Goal: Obtain resource: Download file/media

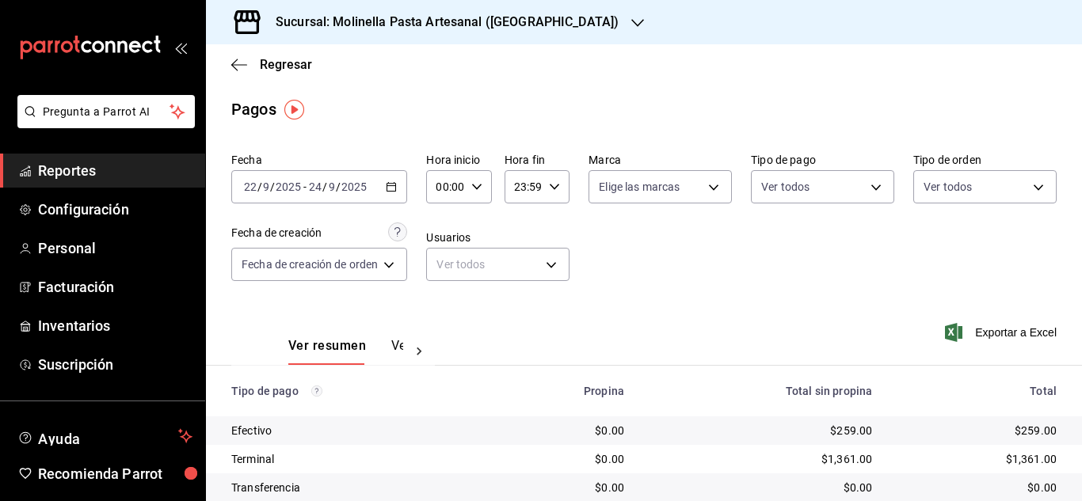
click at [75, 166] on span "Reportes" at bounding box center [115, 170] width 154 height 21
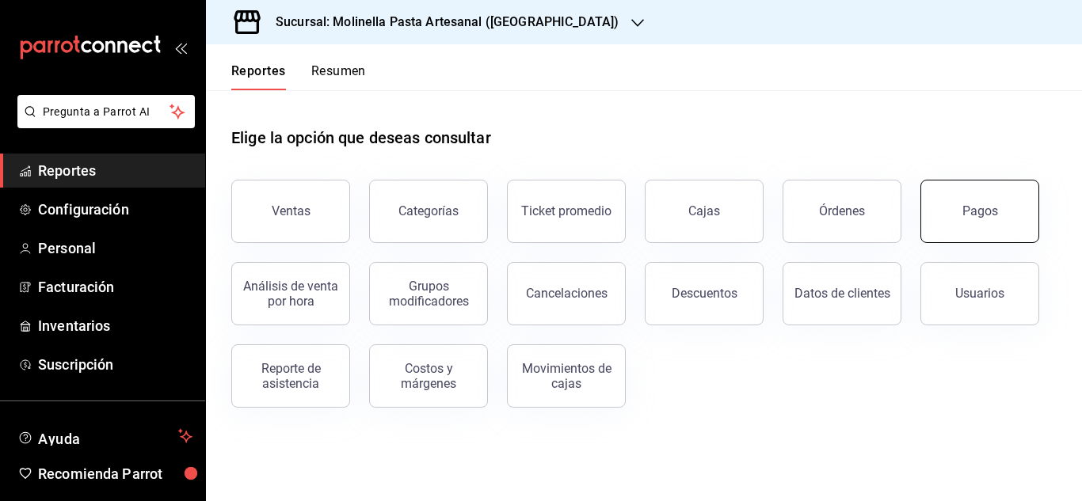
click at [988, 214] on div "Pagos" at bounding box center [981, 211] width 36 height 15
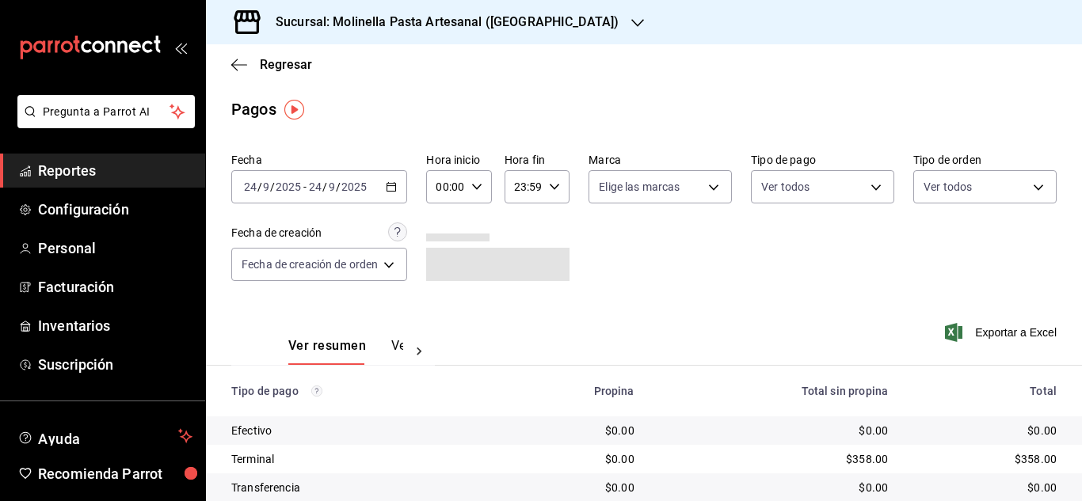
click at [402, 181] on div "[DATE] [DATE] - [DATE] [DATE]" at bounding box center [319, 186] width 176 height 33
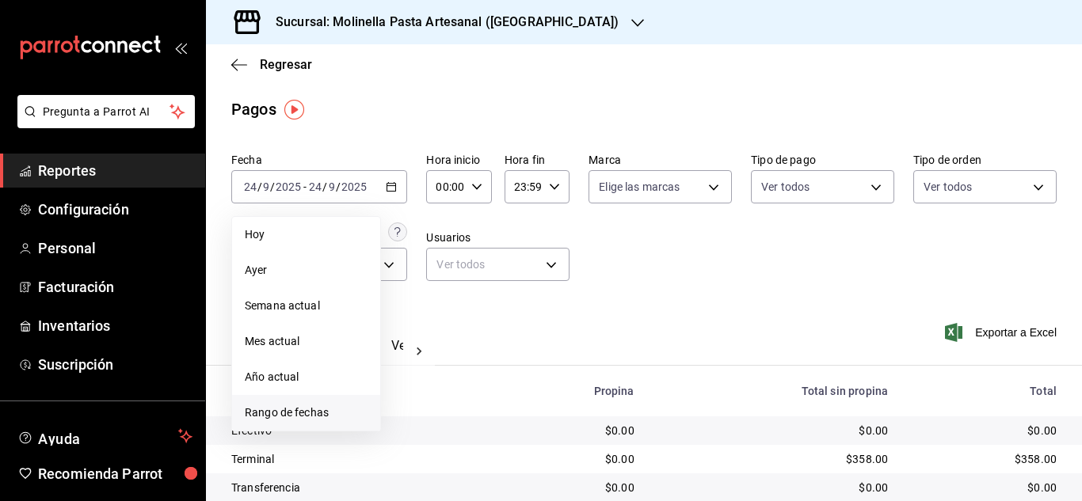
click at [310, 410] on span "Rango de fechas" at bounding box center [306, 413] width 123 height 17
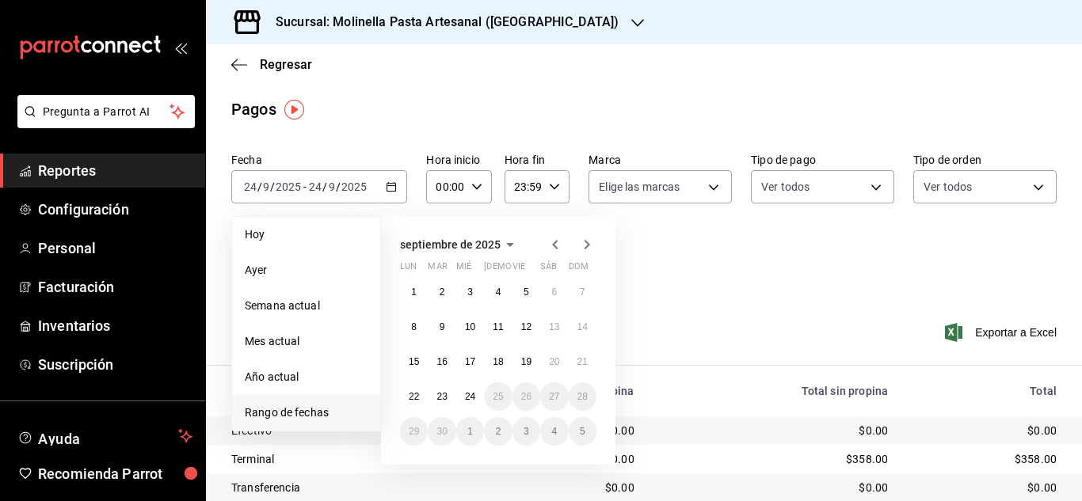
click at [554, 239] on icon "button" at bounding box center [555, 244] width 19 height 19
click at [408, 295] on button "28" at bounding box center [414, 292] width 28 height 29
click at [581, 429] on abbr "3" at bounding box center [583, 431] width 6 height 11
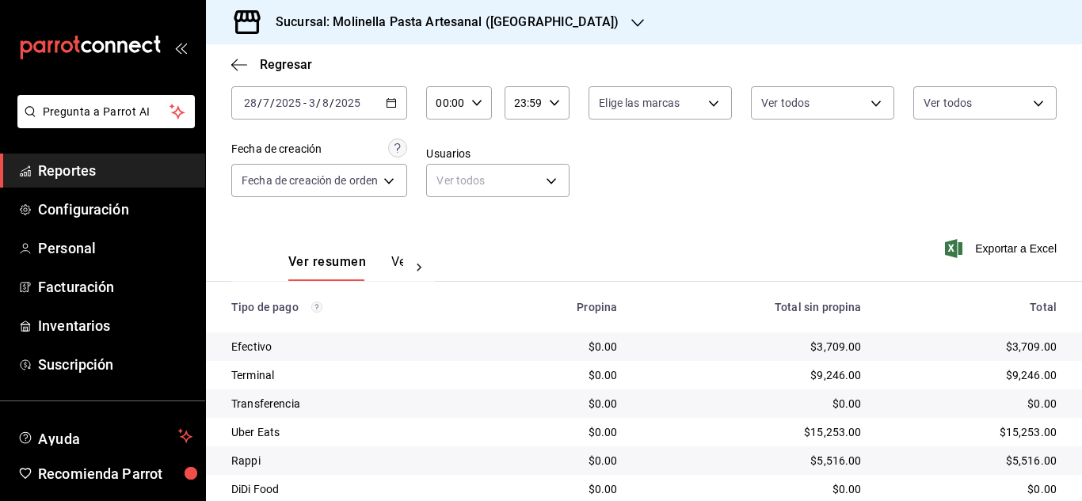
scroll to position [141, 0]
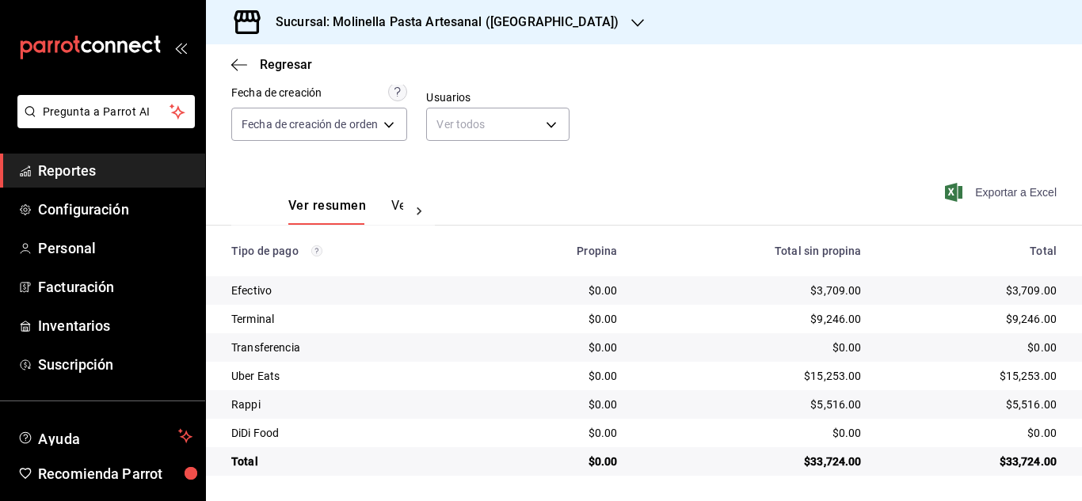
click at [997, 189] on span "Exportar a Excel" at bounding box center [1002, 192] width 109 height 19
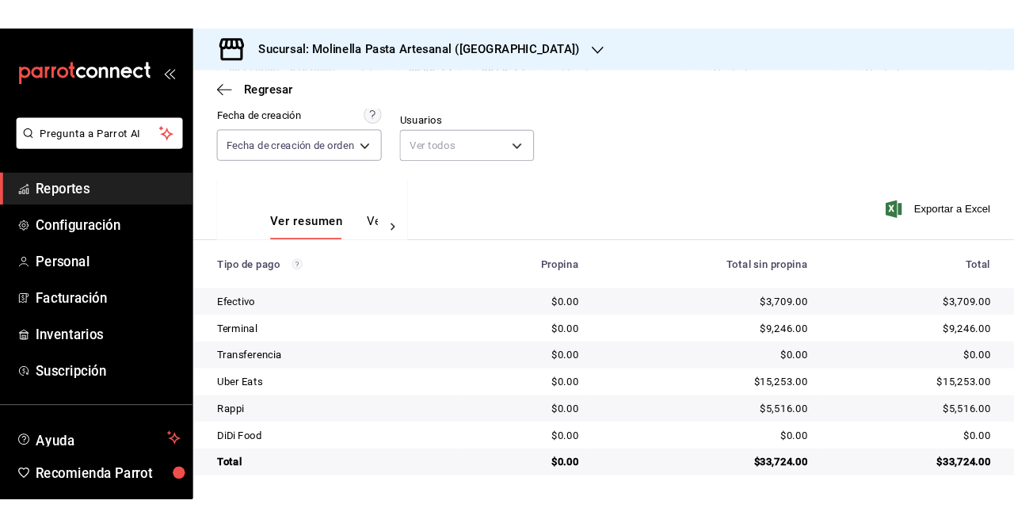
scroll to position [0, 0]
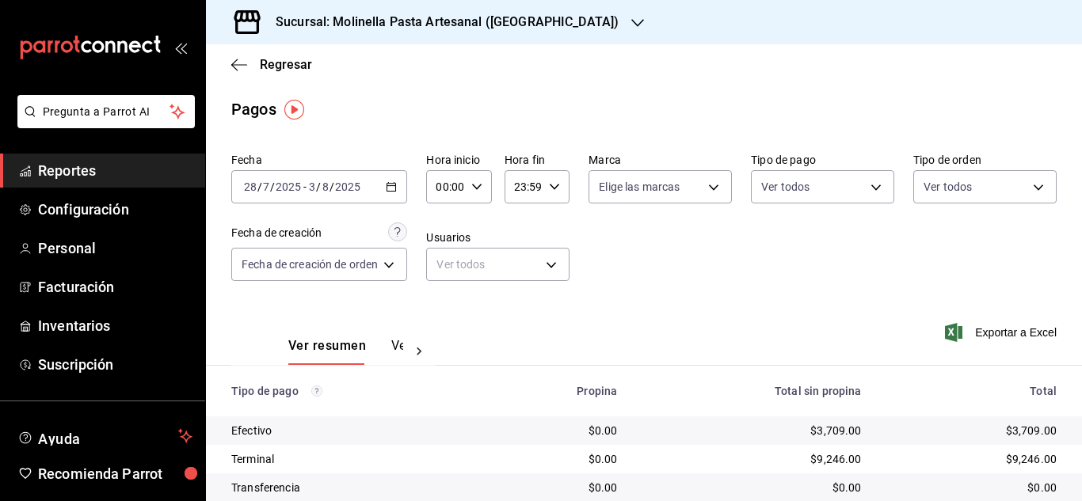
click at [820, 328] on div "Ver resumen Ver pagos Exportar a Excel" at bounding box center [644, 342] width 876 height 84
click at [542, 15] on h3 "Sucursal: Molinella Pasta Artesanal ([GEOGRAPHIC_DATA])" at bounding box center [441, 22] width 356 height 19
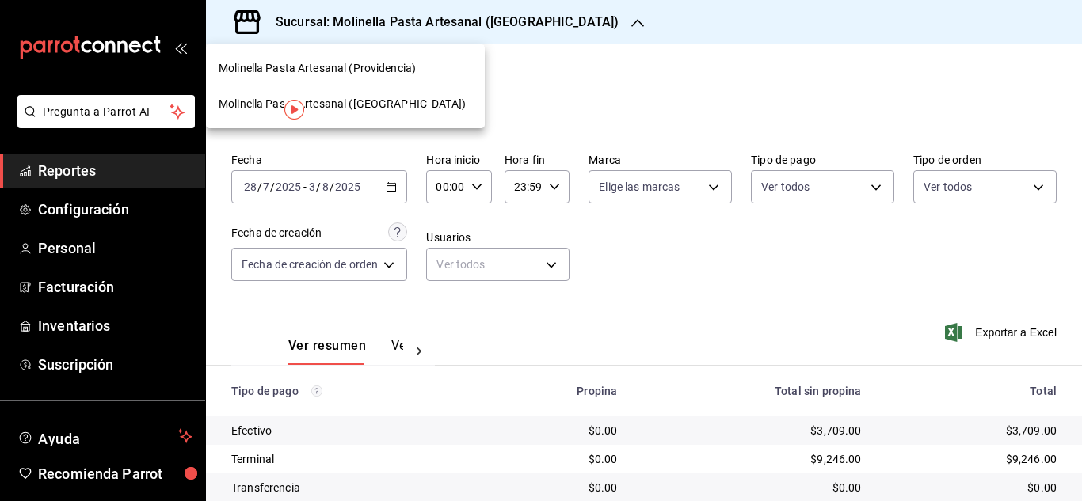
click at [379, 61] on span "Molinella Pasta Artesanal (Providencia)" at bounding box center [317, 68] width 197 height 17
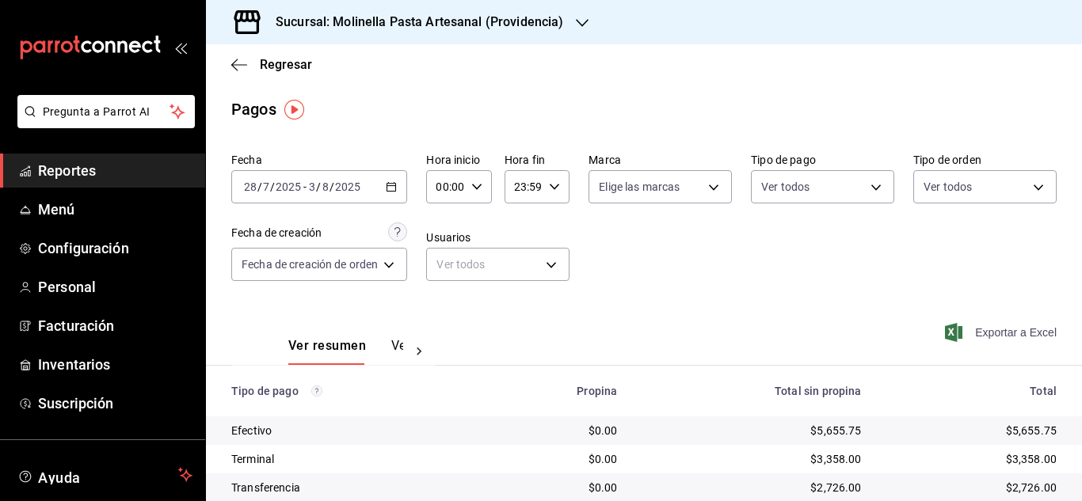
click at [984, 335] on span "Exportar a Excel" at bounding box center [1002, 332] width 109 height 19
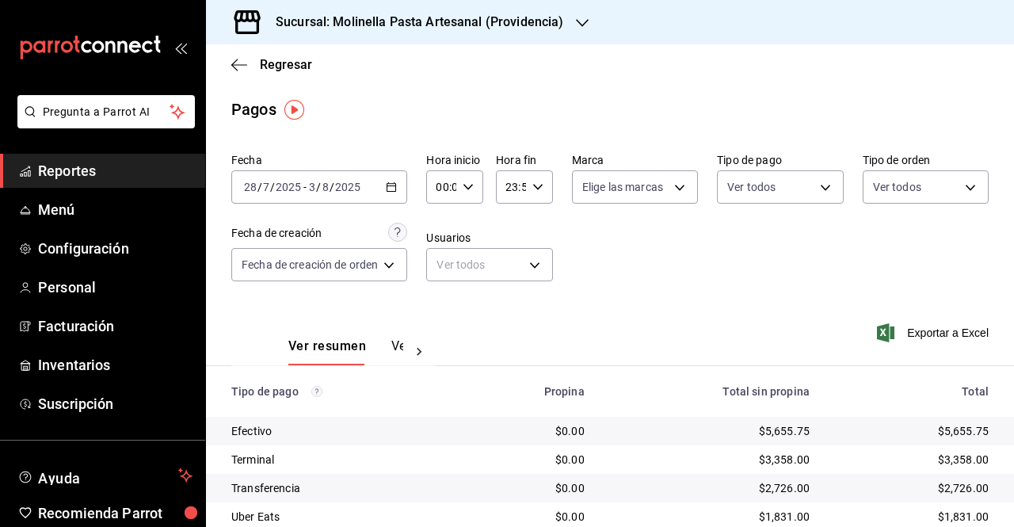
click at [395, 185] on icon "button" at bounding box center [391, 186] width 11 height 11
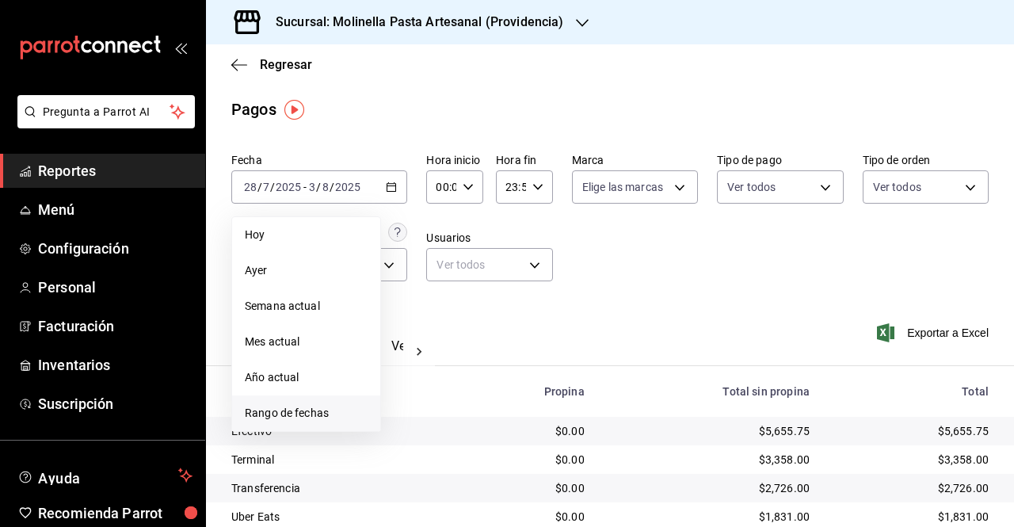
click at [304, 418] on span "Rango de fechas" at bounding box center [306, 413] width 123 height 17
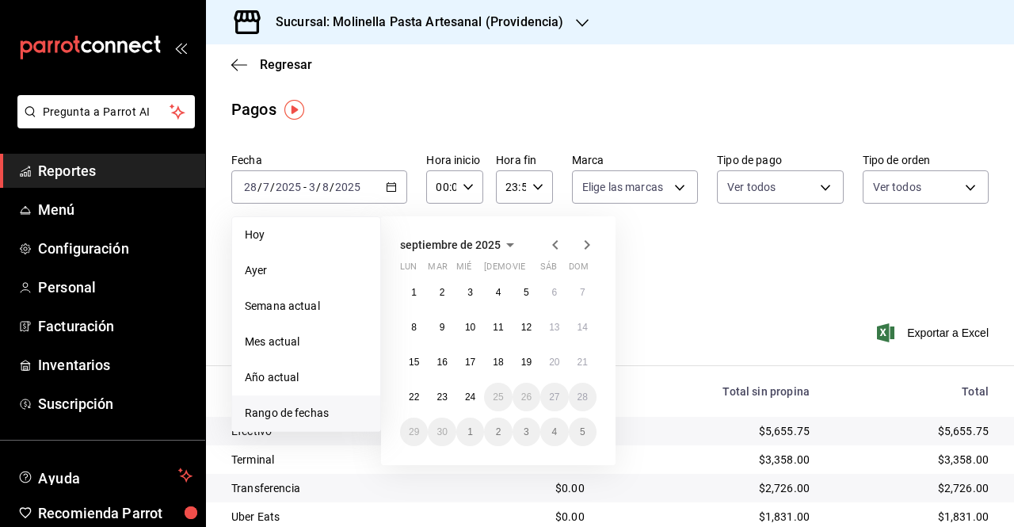
click at [561, 242] on icon "button" at bounding box center [555, 244] width 19 height 19
click at [417, 327] on button "4" at bounding box center [414, 327] width 28 height 29
click at [582, 322] on abbr "10" at bounding box center [583, 327] width 10 height 11
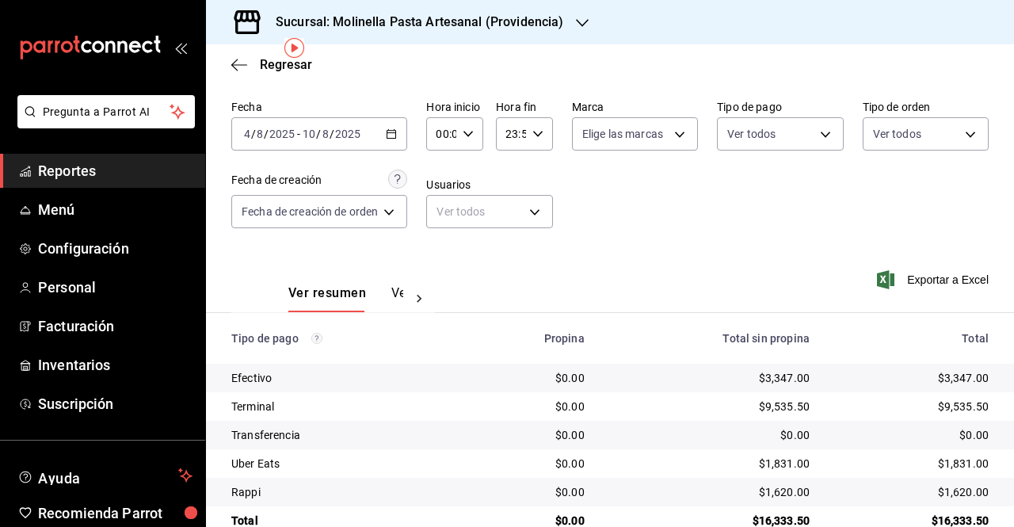
scroll to position [86, 0]
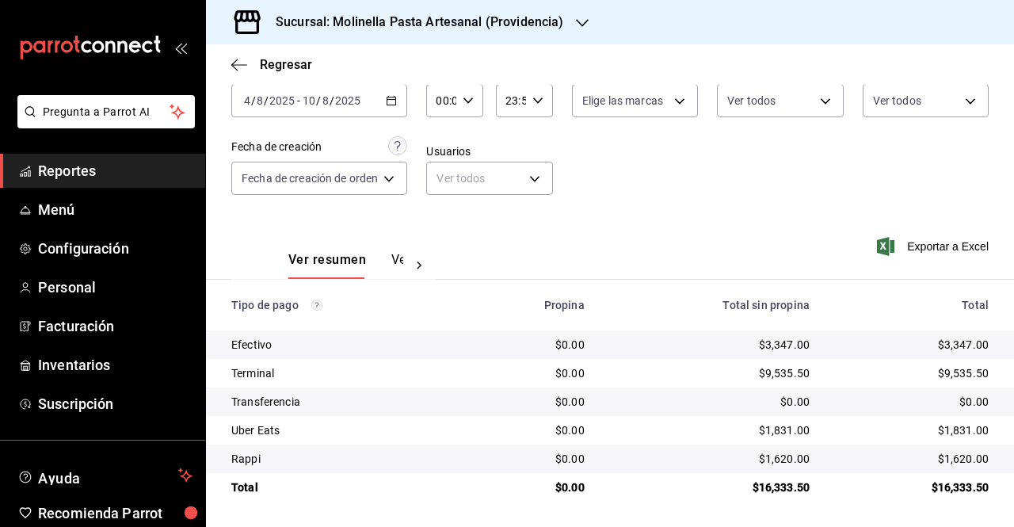
click at [933, 257] on div "Exportar a Excel" at bounding box center [919, 246] width 139 height 65
click at [932, 247] on span "Exportar a Excel" at bounding box center [934, 246] width 109 height 19
click at [485, 21] on h3 "Sucursal: Molinella Pasta Artesanal (Providencia)" at bounding box center [413, 22] width 300 height 19
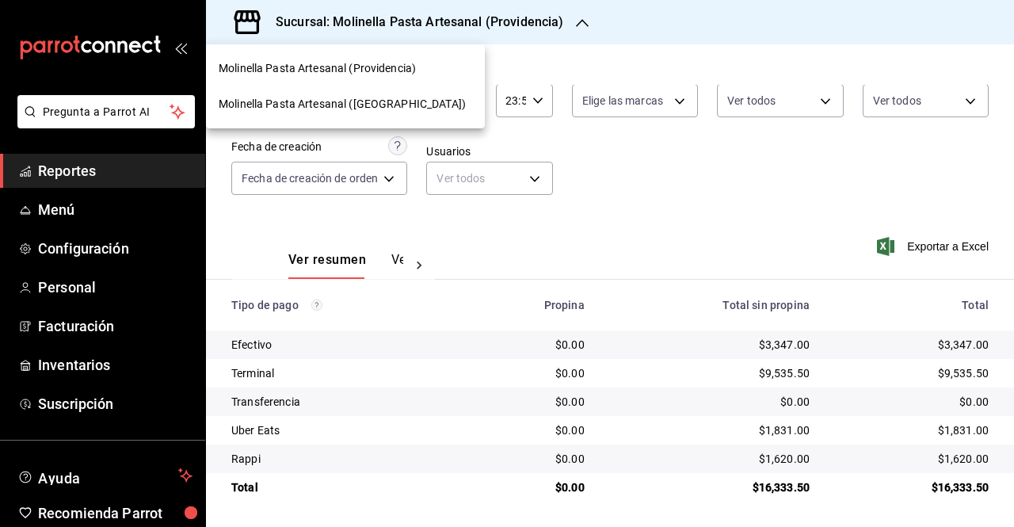
click at [377, 104] on span "Molinella Pasta Artesanal ([GEOGRAPHIC_DATA])" at bounding box center [342, 104] width 247 height 17
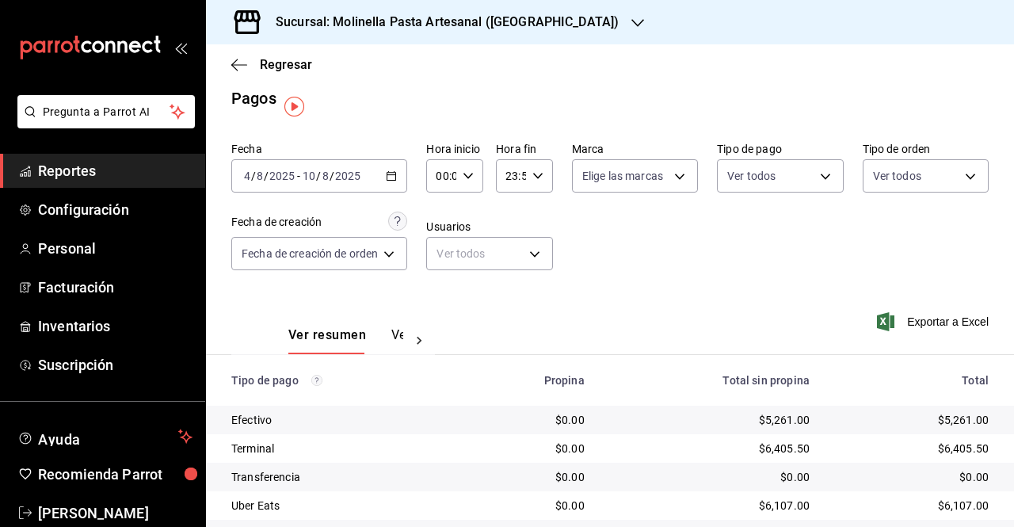
scroll to position [0, 0]
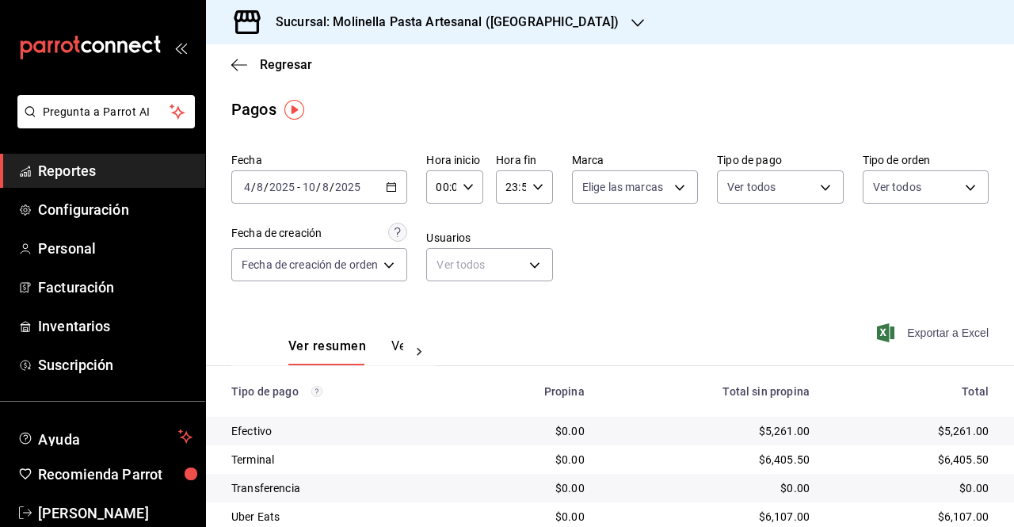
click at [924, 327] on span "Exportar a Excel" at bounding box center [934, 332] width 109 height 19
click at [388, 183] on icon "button" at bounding box center [391, 186] width 11 height 11
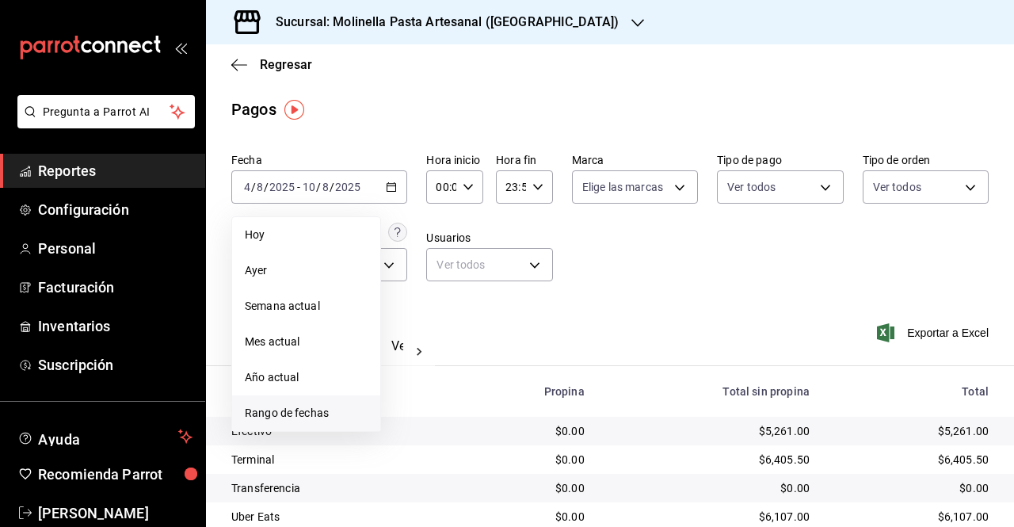
click at [342, 409] on span "Rango de fechas" at bounding box center [306, 413] width 123 height 17
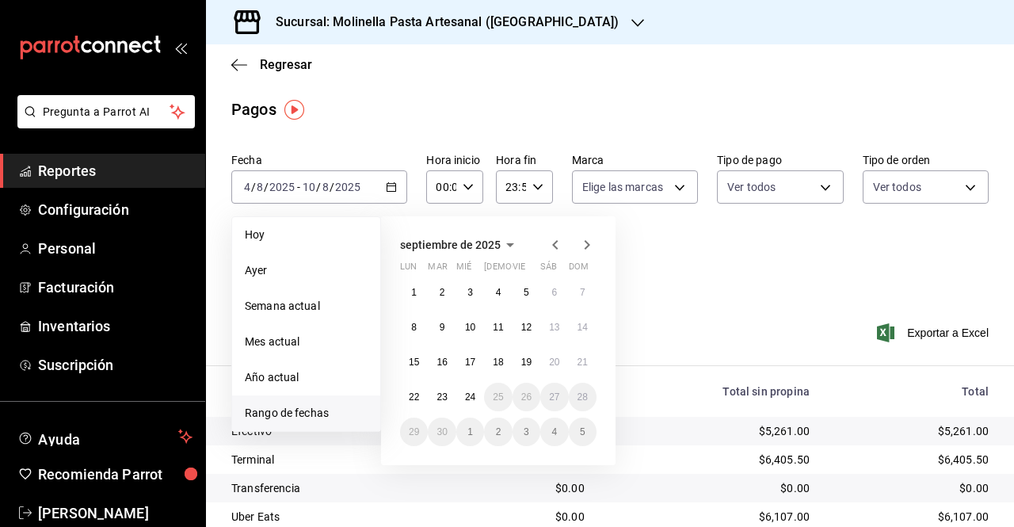
click at [560, 247] on icon "button" at bounding box center [555, 244] width 19 height 19
click at [414, 359] on abbr "11" at bounding box center [414, 362] width 10 height 11
click at [579, 358] on abbr "17" at bounding box center [583, 362] width 10 height 11
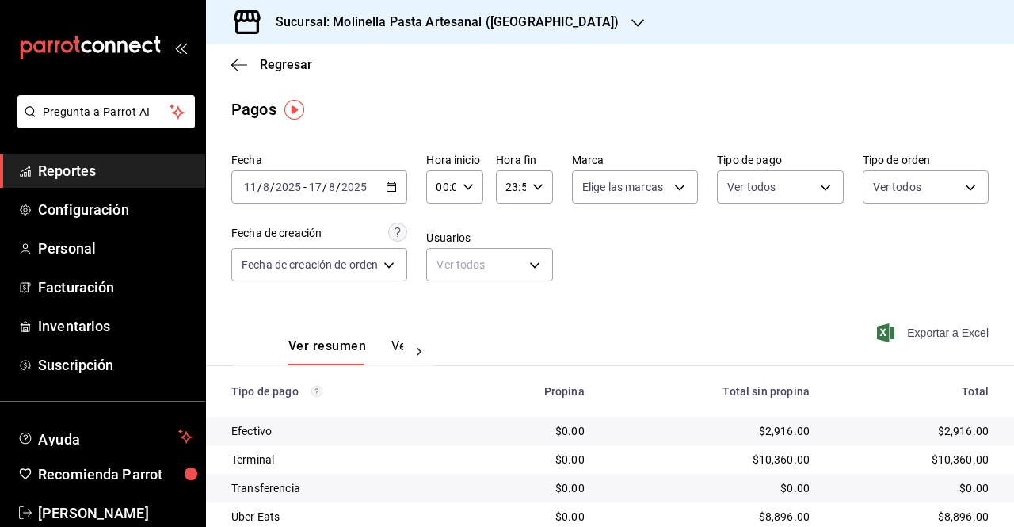
click at [945, 327] on span "Exportar a Excel" at bounding box center [934, 332] width 109 height 19
click at [943, 327] on span "Exportar a Excel" at bounding box center [934, 332] width 109 height 19
click at [318, 181] on input "17" at bounding box center [315, 187] width 14 height 13
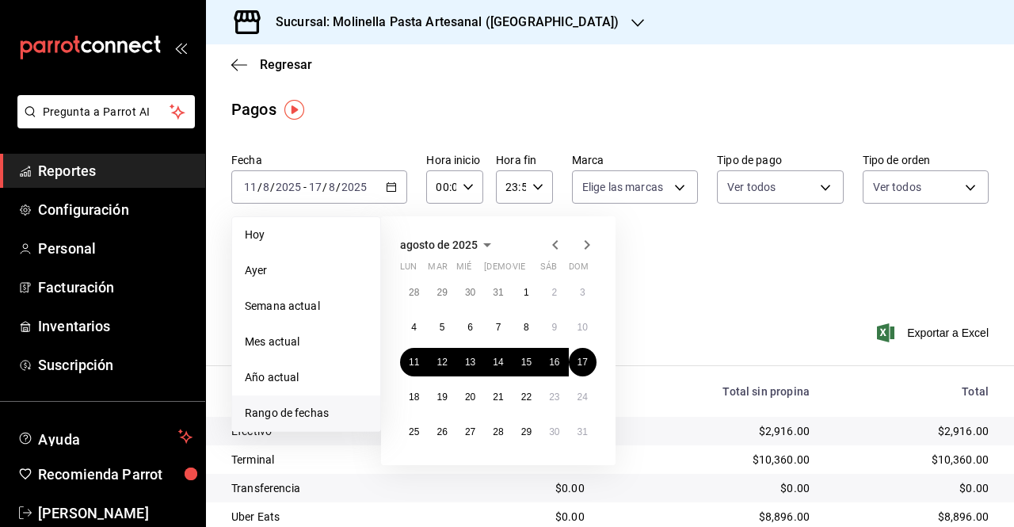
click at [504, 75] on div "Regresar" at bounding box center [610, 64] width 808 height 40
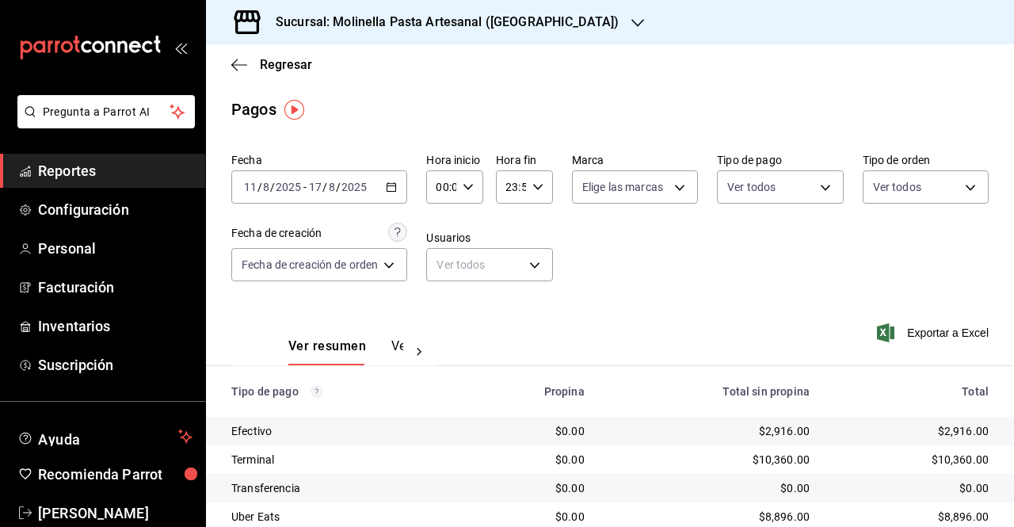
click at [552, 7] on div "Sucursal: Molinella Pasta Artesanal ([GEOGRAPHIC_DATA])" at bounding box center [435, 22] width 432 height 44
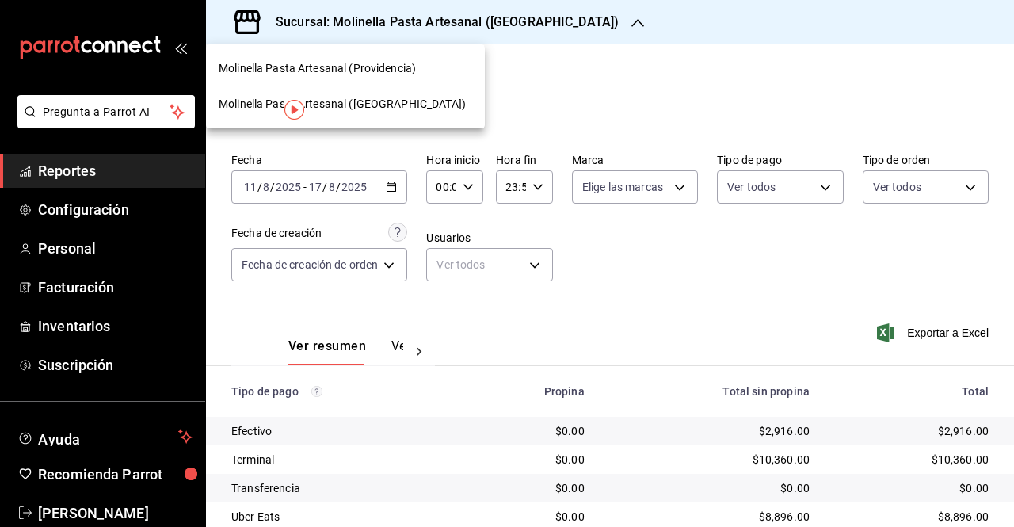
click at [364, 67] on span "Molinella Pasta Artesanal (Providencia)" at bounding box center [317, 68] width 197 height 17
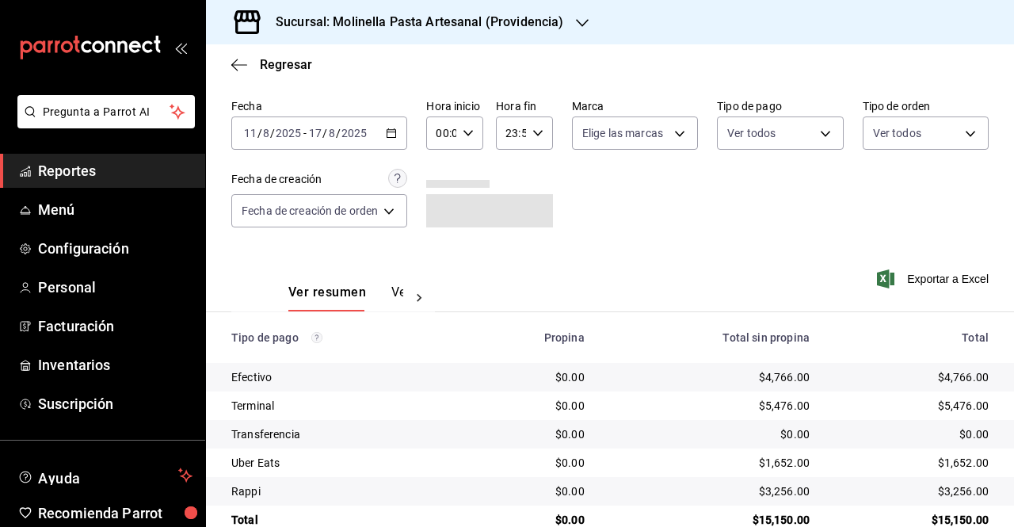
scroll to position [86, 0]
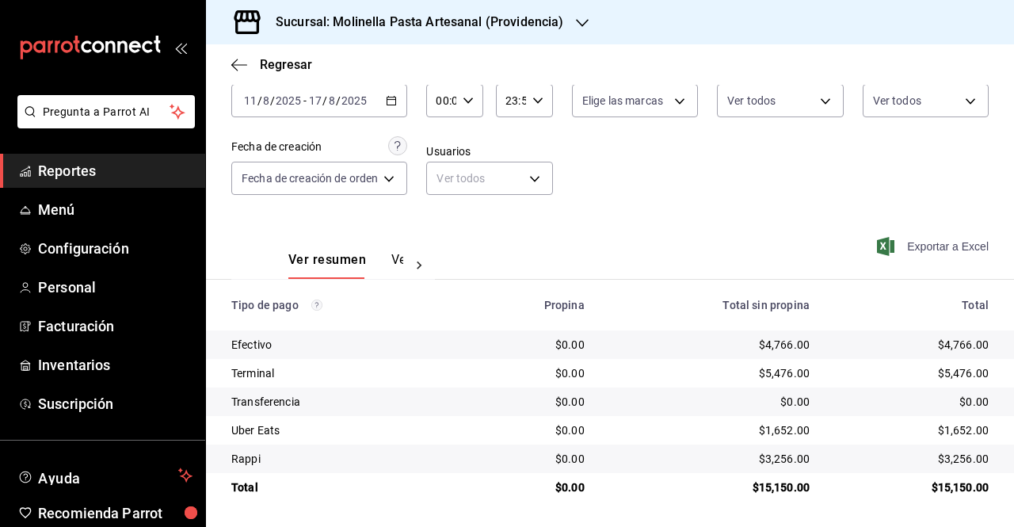
click at [911, 249] on span "Exportar a Excel" at bounding box center [934, 246] width 109 height 19
click at [318, 93] on div "[DATE] [DATE] - [DATE] [DATE]" at bounding box center [319, 100] width 176 height 33
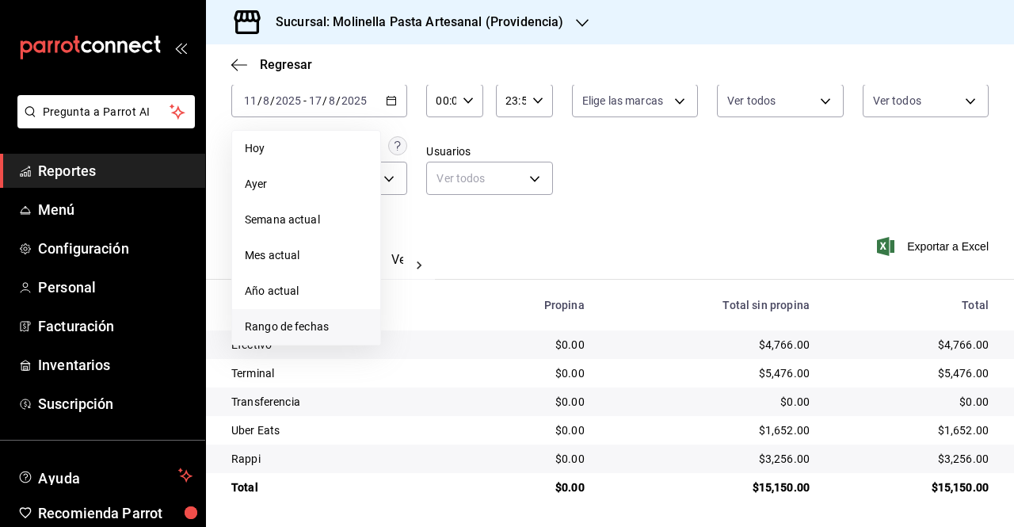
click at [284, 322] on span "Rango de fechas" at bounding box center [306, 326] width 123 height 17
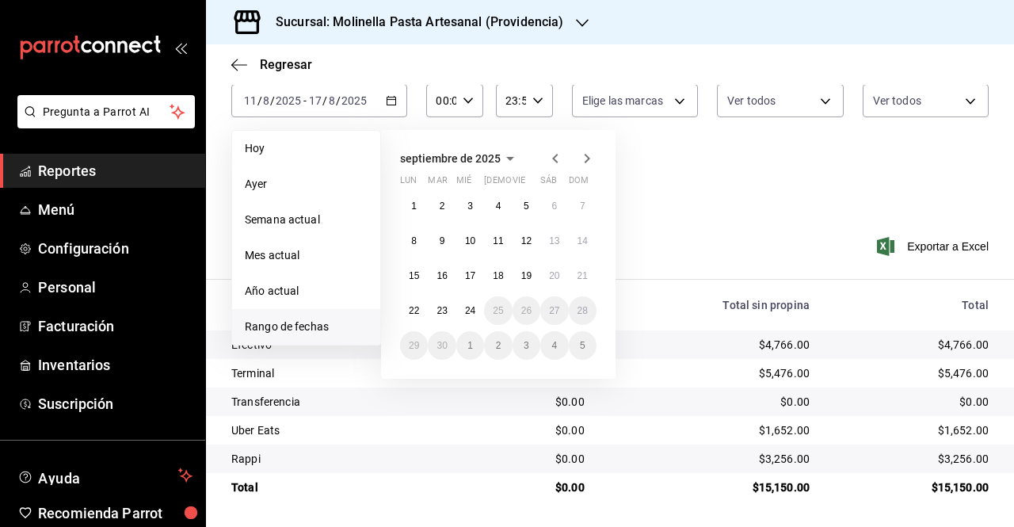
click at [552, 158] on icon "button" at bounding box center [555, 158] width 19 height 19
click at [421, 310] on button "18" at bounding box center [414, 310] width 28 height 29
click at [585, 313] on abbr "24" at bounding box center [583, 310] width 10 height 11
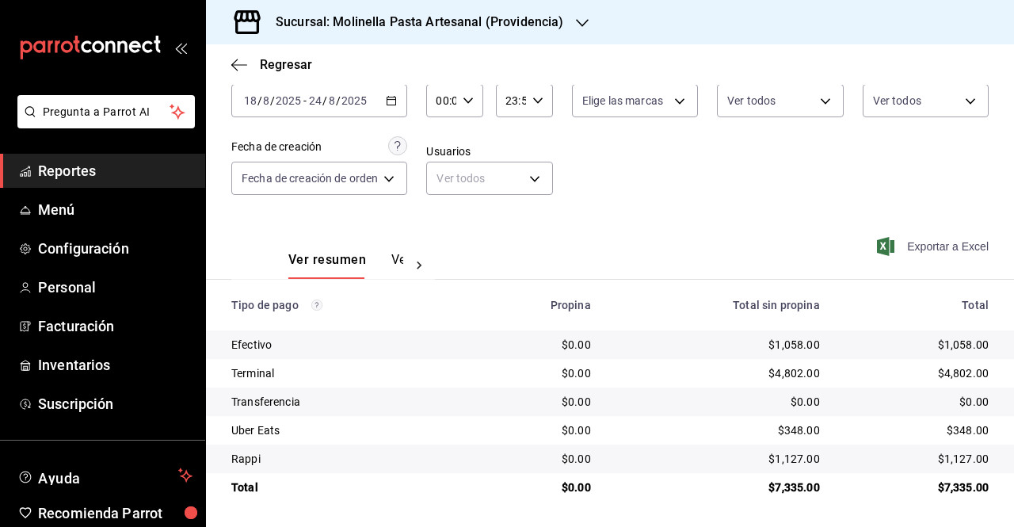
click at [936, 248] on span "Exportar a Excel" at bounding box center [934, 246] width 109 height 19
click at [527, 20] on h3 "Sucursal: Molinella Pasta Artesanal (Providencia)" at bounding box center [413, 22] width 300 height 19
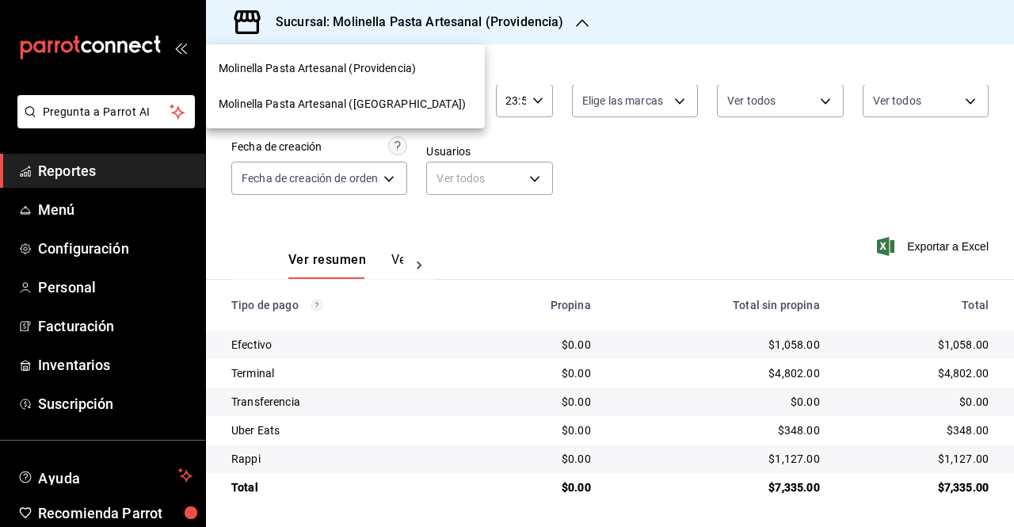
click at [400, 105] on span "Molinella Pasta Artesanal ([GEOGRAPHIC_DATA])" at bounding box center [342, 104] width 247 height 17
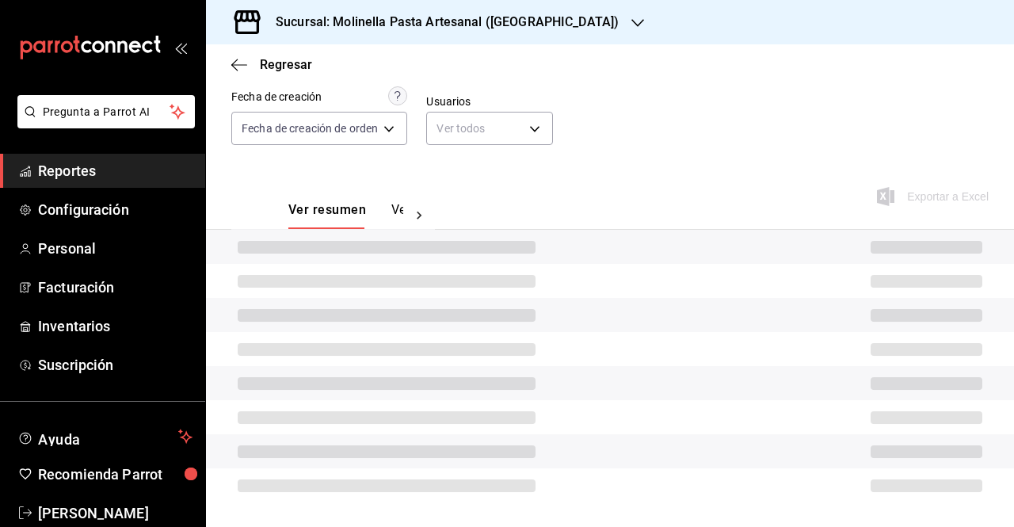
scroll to position [115, 0]
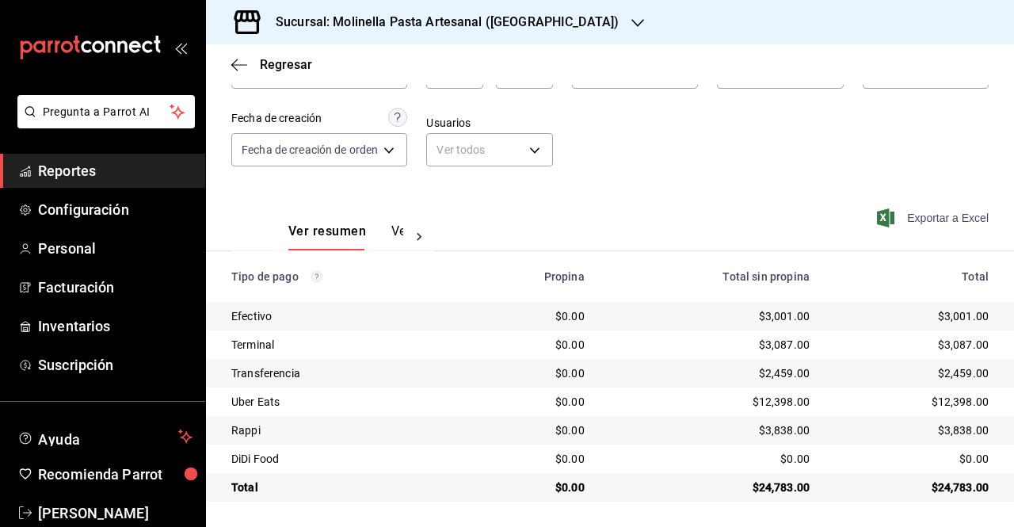
click at [941, 213] on span "Exportar a Excel" at bounding box center [934, 217] width 109 height 19
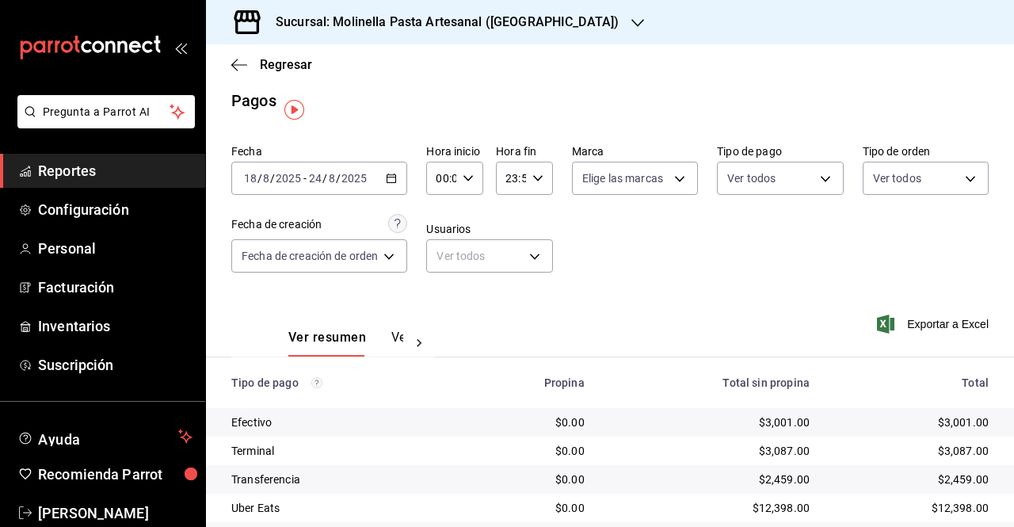
scroll to position [0, 0]
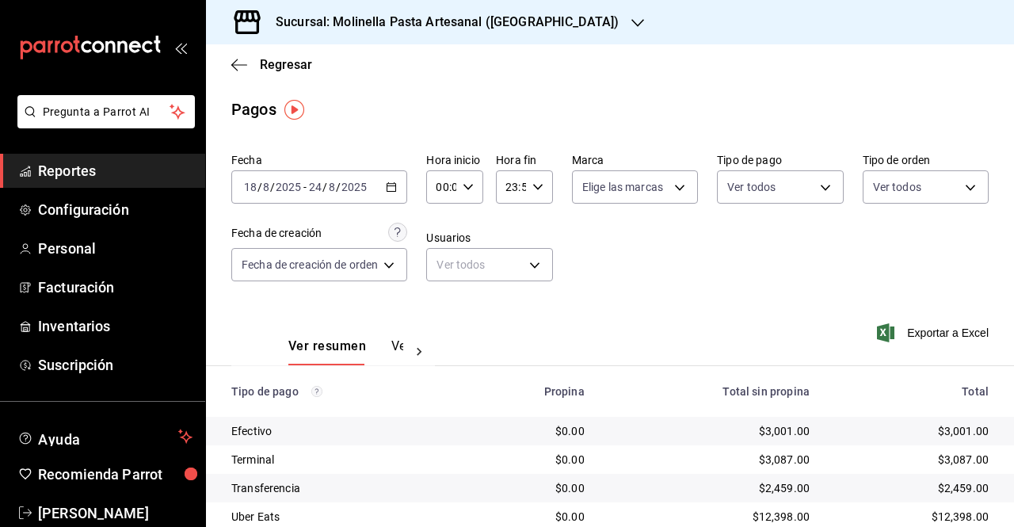
click at [379, 186] on div "[DATE] [DATE] - [DATE] [DATE]" at bounding box center [319, 186] width 176 height 33
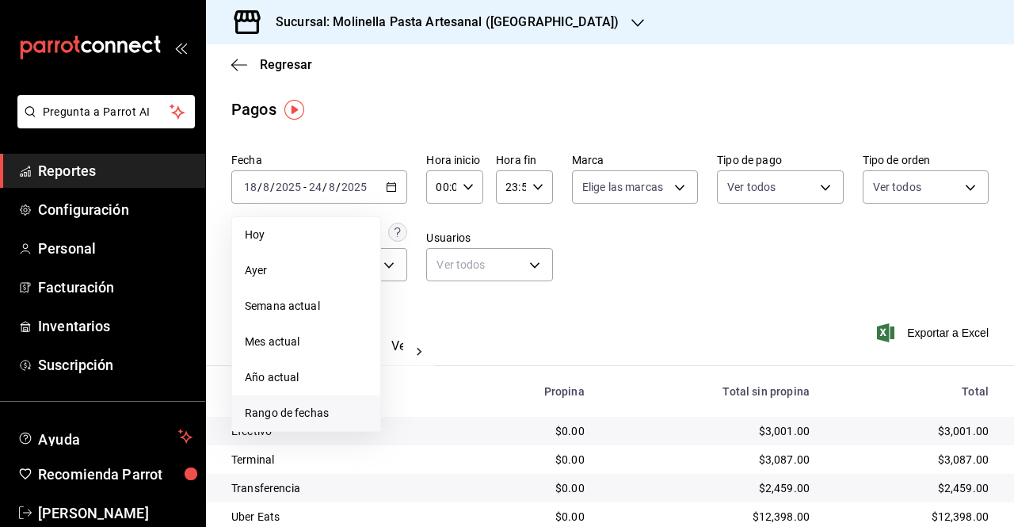
click at [312, 424] on li "Rango de fechas" at bounding box center [306, 413] width 148 height 36
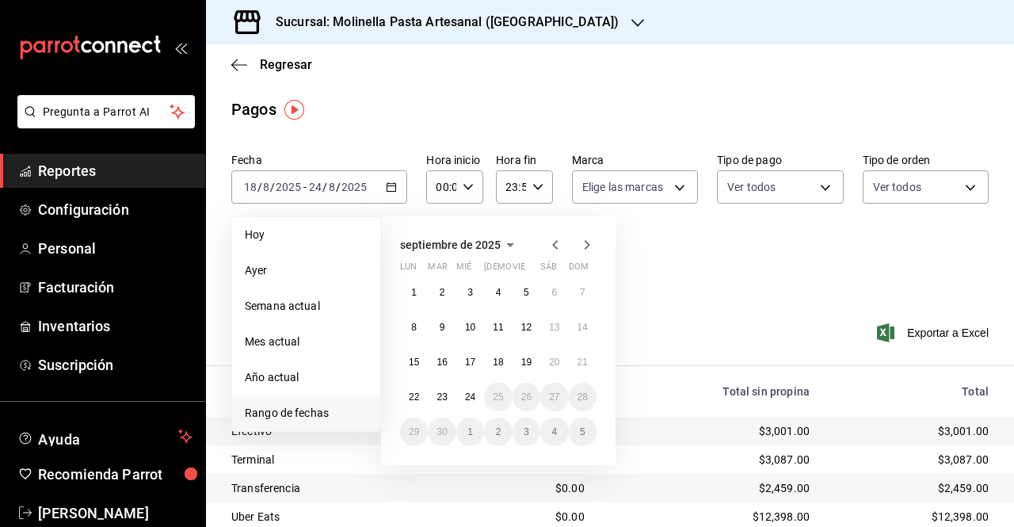
click at [553, 247] on icon "button" at bounding box center [555, 244] width 19 height 19
click at [412, 433] on abbr "25" at bounding box center [414, 431] width 10 height 11
click at [590, 431] on button "31" at bounding box center [583, 432] width 28 height 29
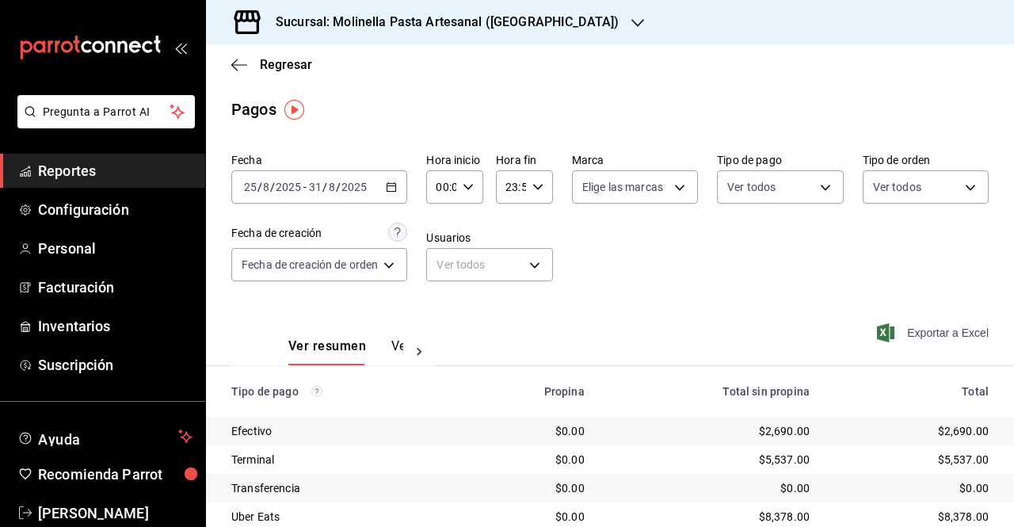
click at [925, 330] on span "Exportar a Excel" at bounding box center [934, 332] width 109 height 19
click at [547, 21] on h3 "Sucursal: Molinella Pasta Artesanal ([GEOGRAPHIC_DATA])" at bounding box center [441, 22] width 356 height 19
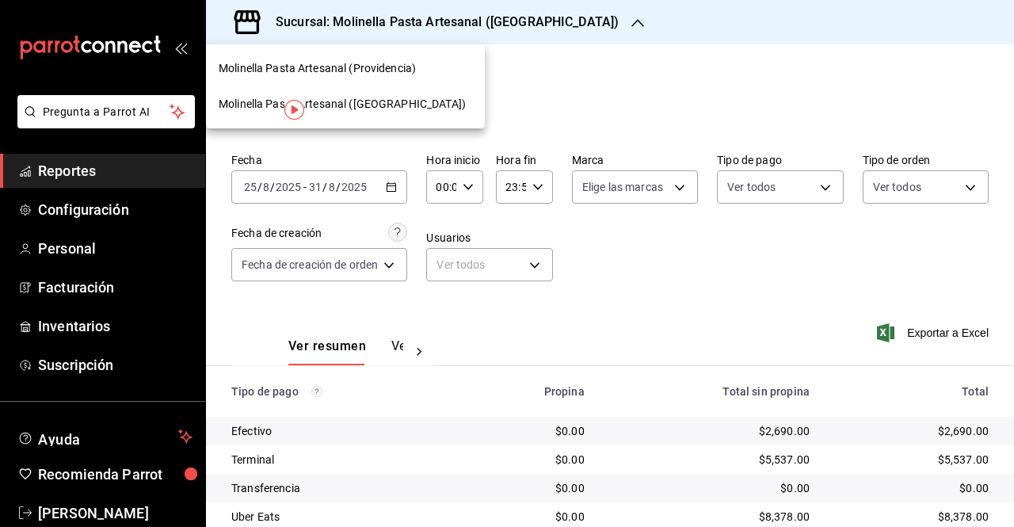
click at [402, 64] on span "Molinella Pasta Artesanal (Providencia)" at bounding box center [317, 68] width 197 height 17
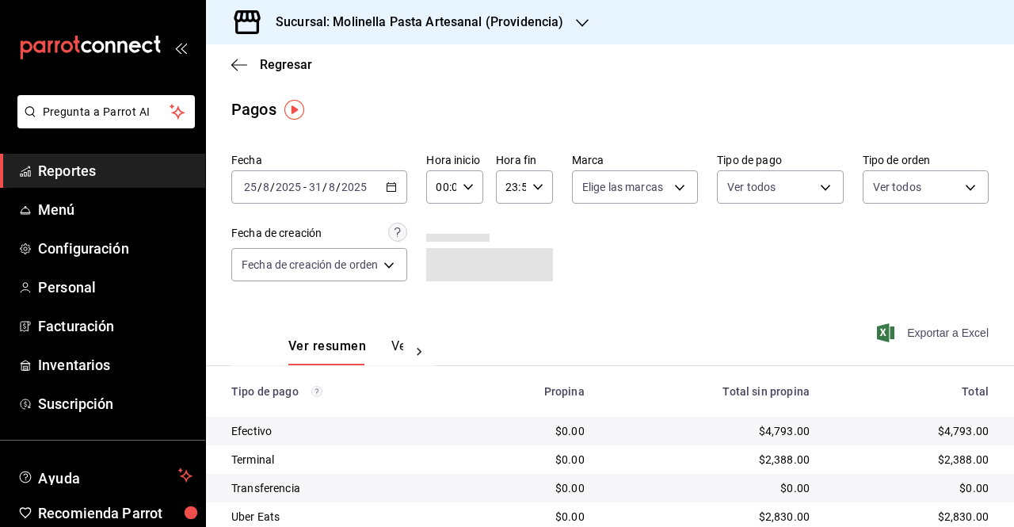
click at [917, 333] on span "Exportar a Excel" at bounding box center [934, 332] width 109 height 19
click at [516, 23] on h3 "Sucursal: Molinella Pasta Artesanal (Providencia)" at bounding box center [413, 22] width 300 height 19
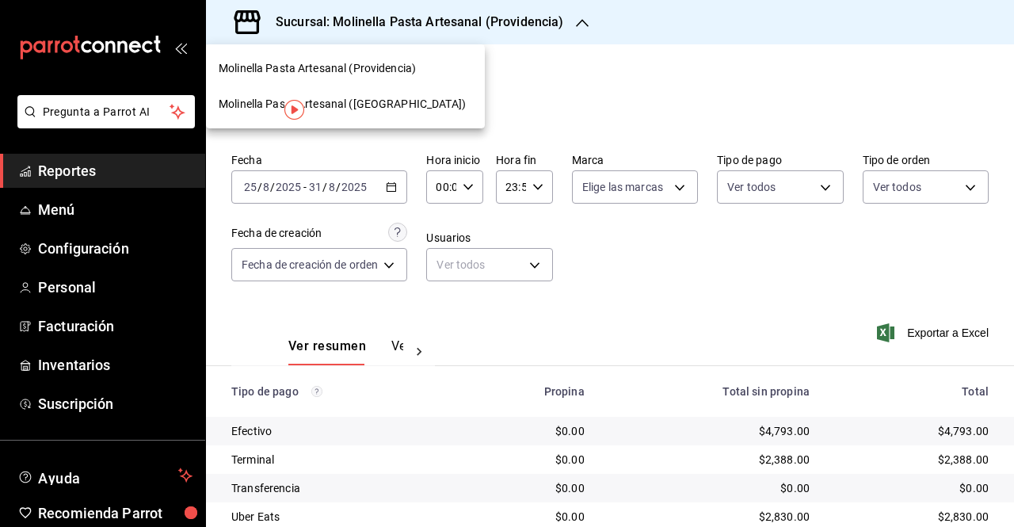
click at [383, 105] on span "Molinella Pasta Artesanal ([GEOGRAPHIC_DATA])" at bounding box center [342, 104] width 247 height 17
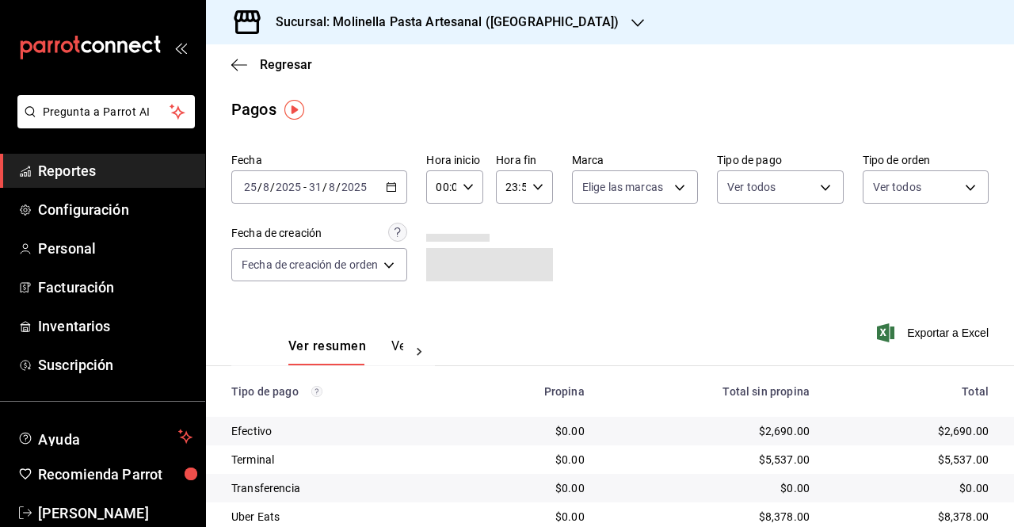
click at [403, 189] on div "[DATE] [DATE] - [DATE] [DATE]" at bounding box center [319, 186] width 176 height 33
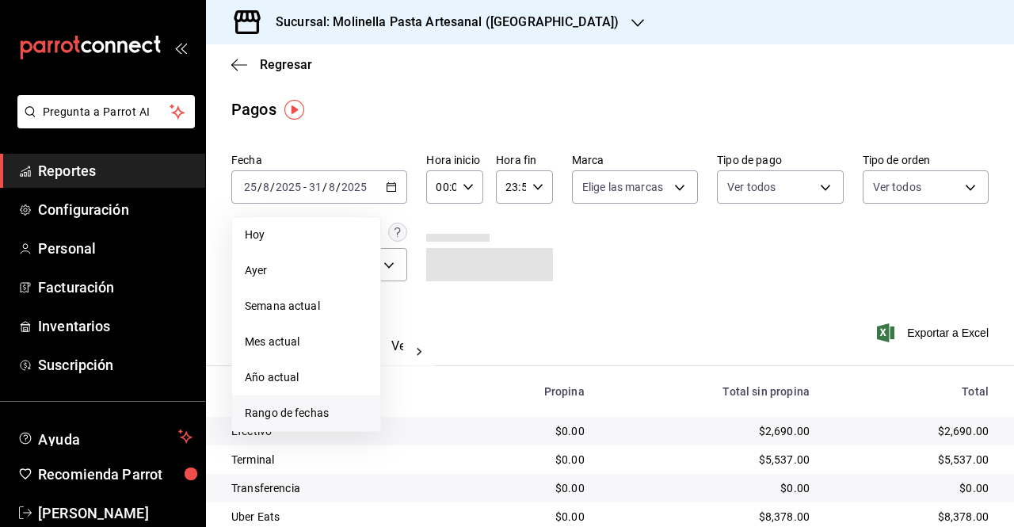
click at [293, 424] on li "Rango de fechas" at bounding box center [306, 413] width 148 height 36
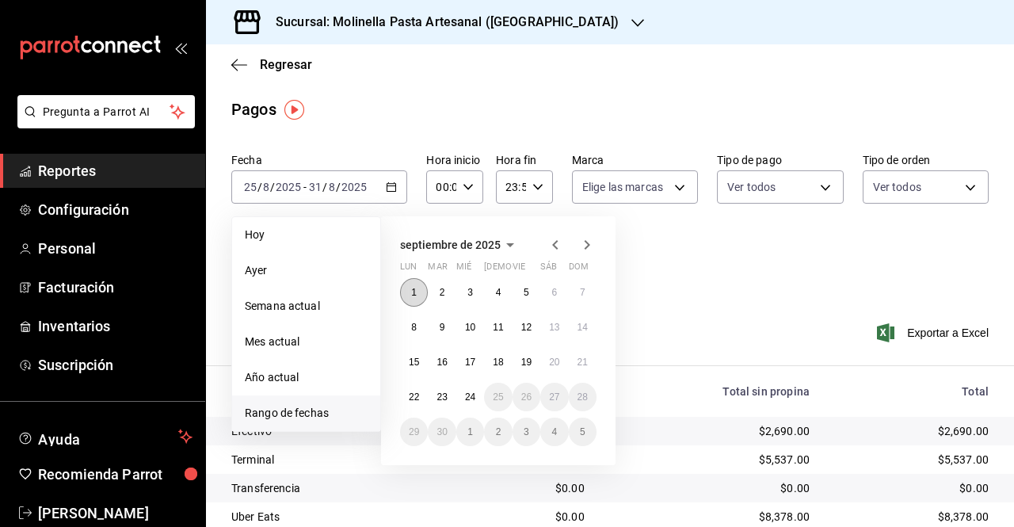
click at [407, 287] on button "1" at bounding box center [414, 292] width 28 height 29
click at [588, 293] on button "7" at bounding box center [583, 292] width 28 height 29
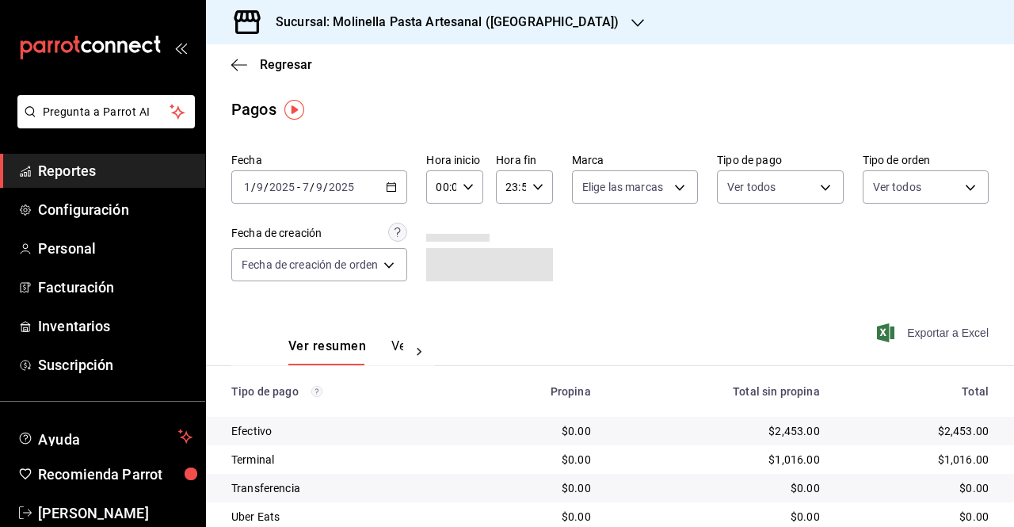
click at [916, 337] on span "Exportar a Excel" at bounding box center [934, 332] width 109 height 19
click at [537, 20] on h3 "Sucursal: Molinella Pasta Artesanal ([GEOGRAPHIC_DATA])" at bounding box center [441, 22] width 356 height 19
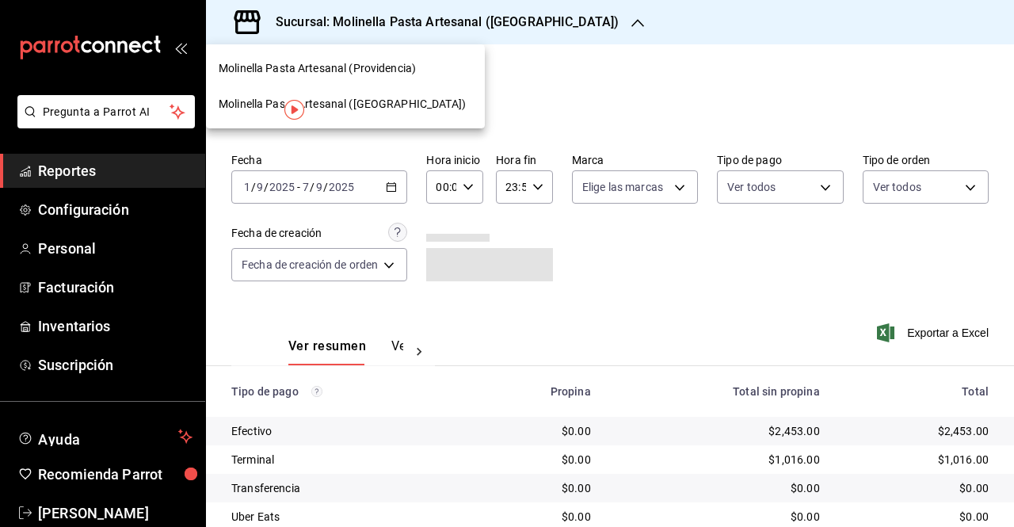
click at [391, 66] on span "Molinella Pasta Artesanal (Providencia)" at bounding box center [317, 68] width 197 height 17
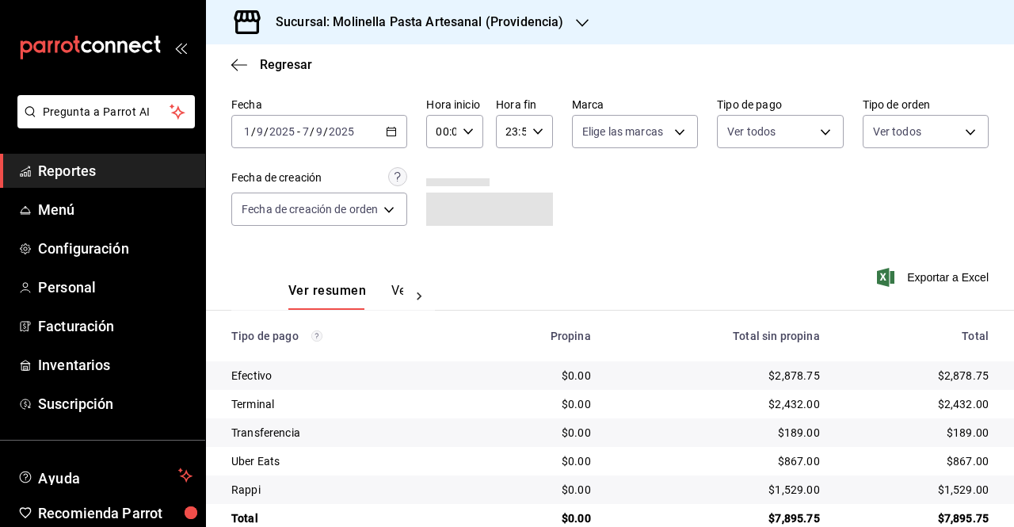
scroll to position [7, 0]
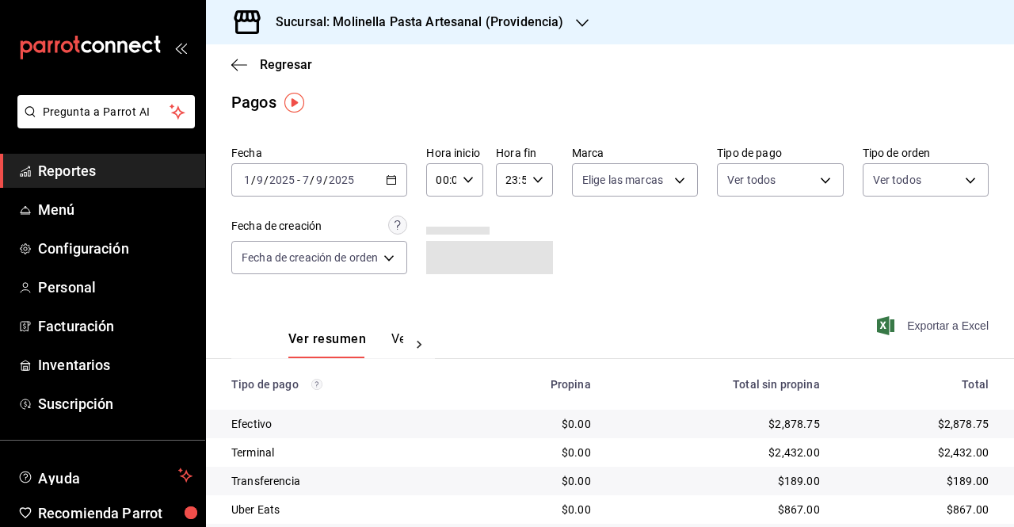
click at [930, 323] on span "Exportar a Excel" at bounding box center [934, 325] width 109 height 19
click at [320, 174] on input "9" at bounding box center [319, 180] width 8 height 13
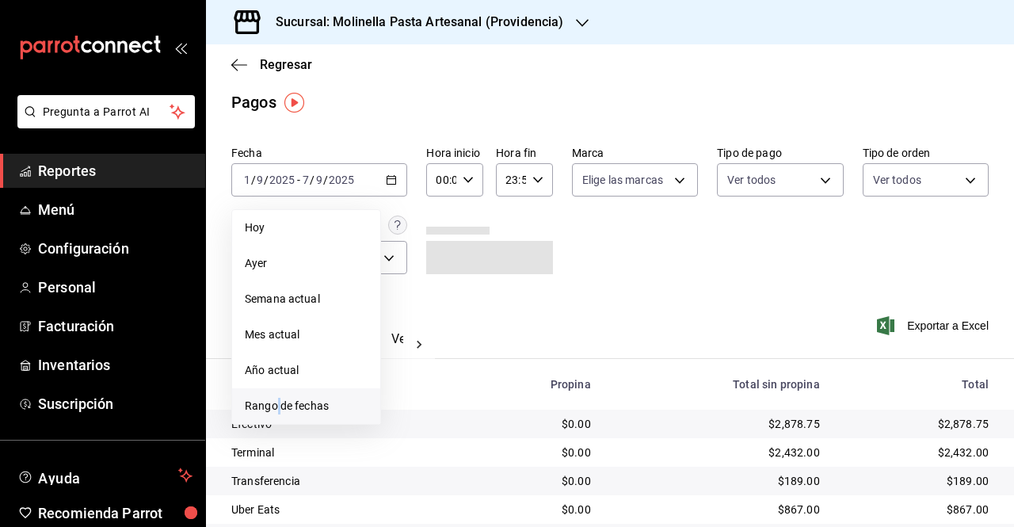
click at [278, 405] on span "Rango de fechas" at bounding box center [306, 406] width 123 height 17
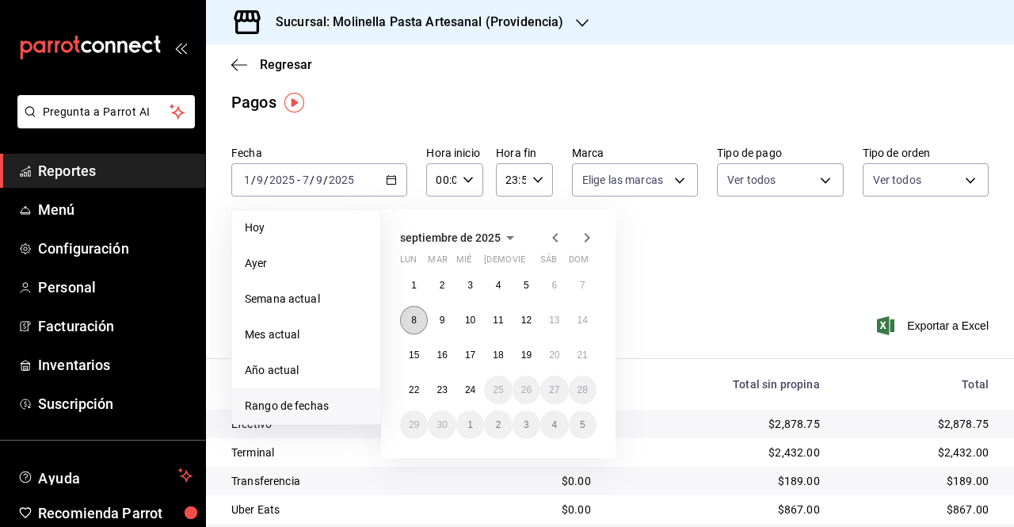
click at [408, 322] on button "8" at bounding box center [414, 320] width 28 height 29
click at [584, 321] on abbr "14" at bounding box center [583, 320] width 10 height 11
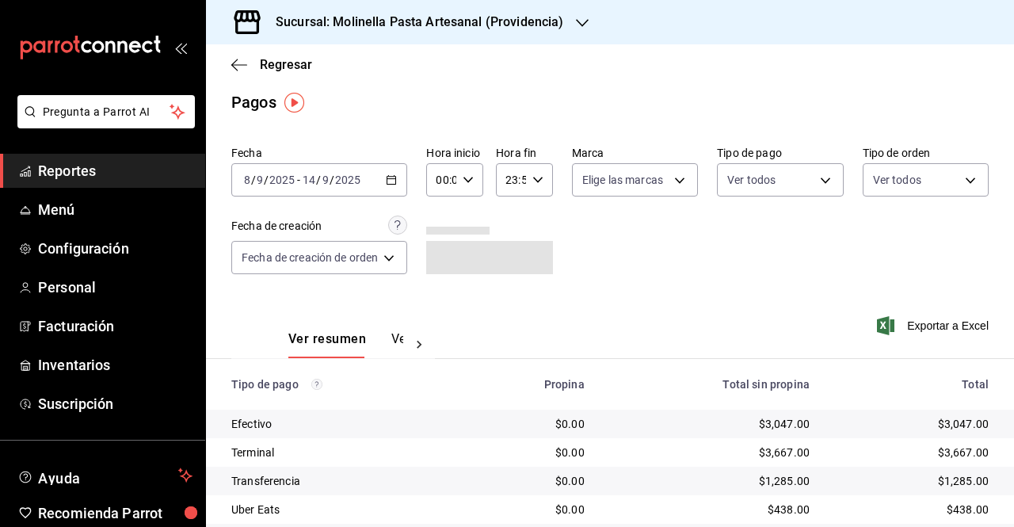
click at [719, 284] on div "Fecha [DATE] [DATE] - [DATE] [DATE] Hora inicio 00:00 Hora inicio Hora fin 23:5…" at bounding box center [609, 216] width 757 height 154
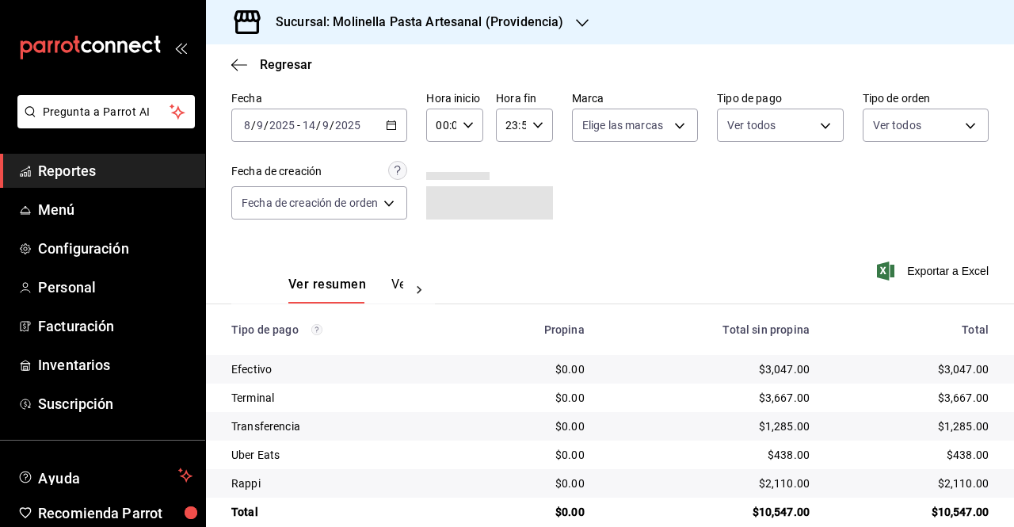
scroll to position [86, 0]
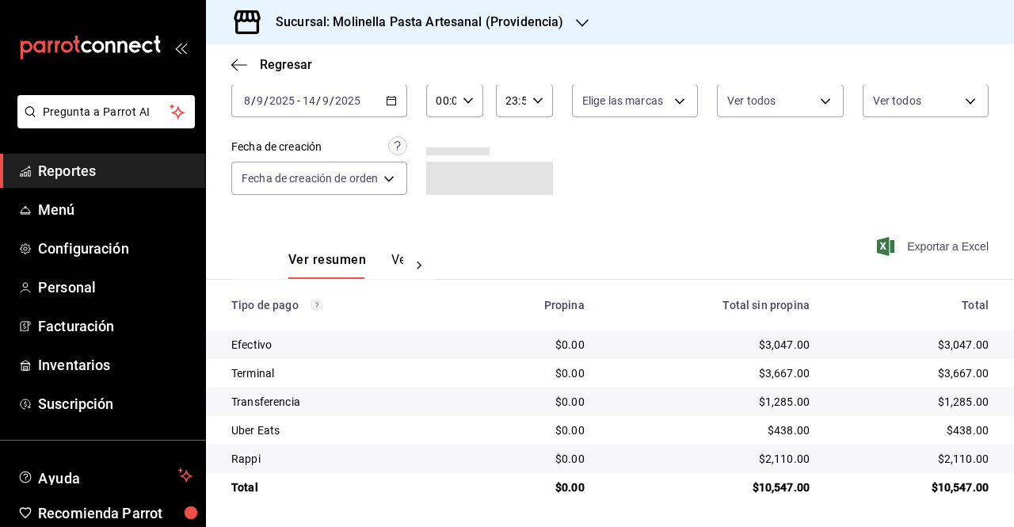
click at [901, 245] on span "Exportar a Excel" at bounding box center [934, 246] width 109 height 19
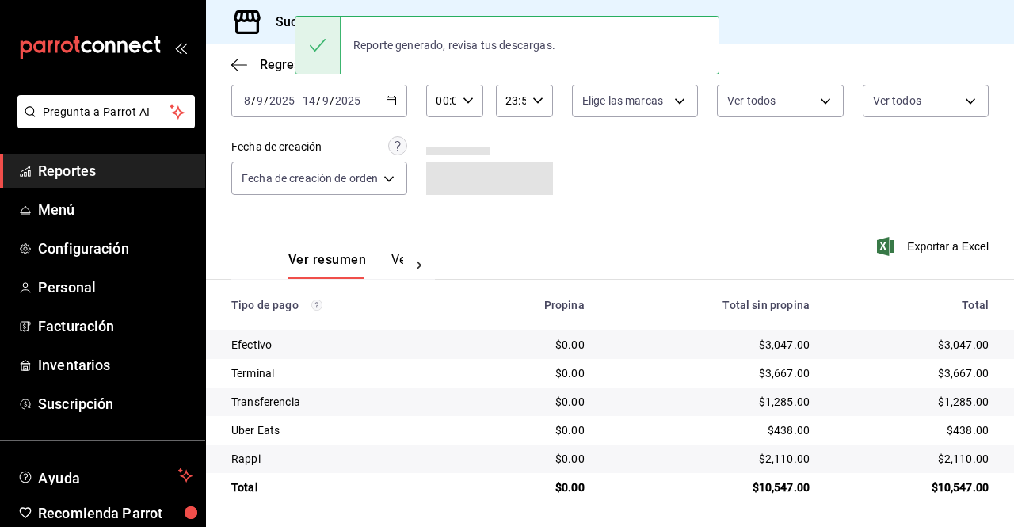
click at [692, 265] on div "Ver resumen Ver pagos Exportar a Excel" at bounding box center [610, 256] width 808 height 84
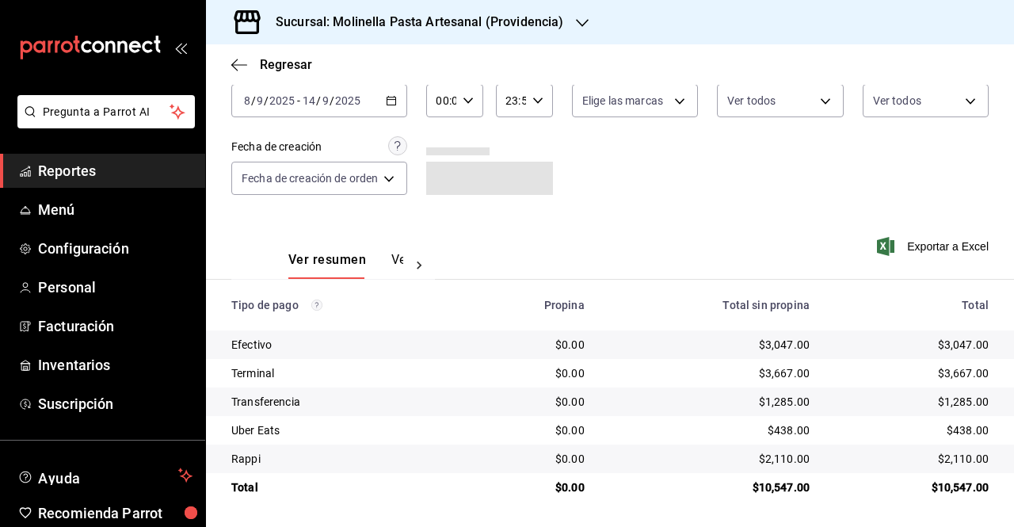
click at [547, 15] on h3 "Sucursal: Molinella Pasta Artesanal (Providencia)" at bounding box center [413, 22] width 300 height 19
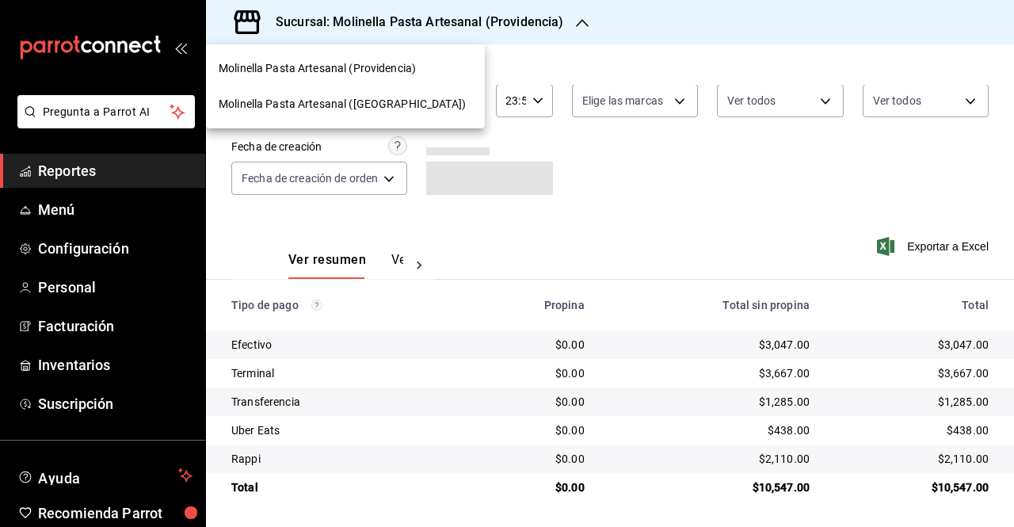
drag, startPoint x: 360, startPoint y: 68, endPoint x: 373, endPoint y: 98, distance: 33.0
click at [373, 98] on nav "Molinella Pasta Artesanal (Providencia) Molinella Pasta Artesanal ([GEOGRAPHIC_…" at bounding box center [345, 86] width 279 height 84
click at [373, 98] on span "Molinella Pasta Artesanal ([GEOGRAPHIC_DATA])" at bounding box center [342, 104] width 247 height 17
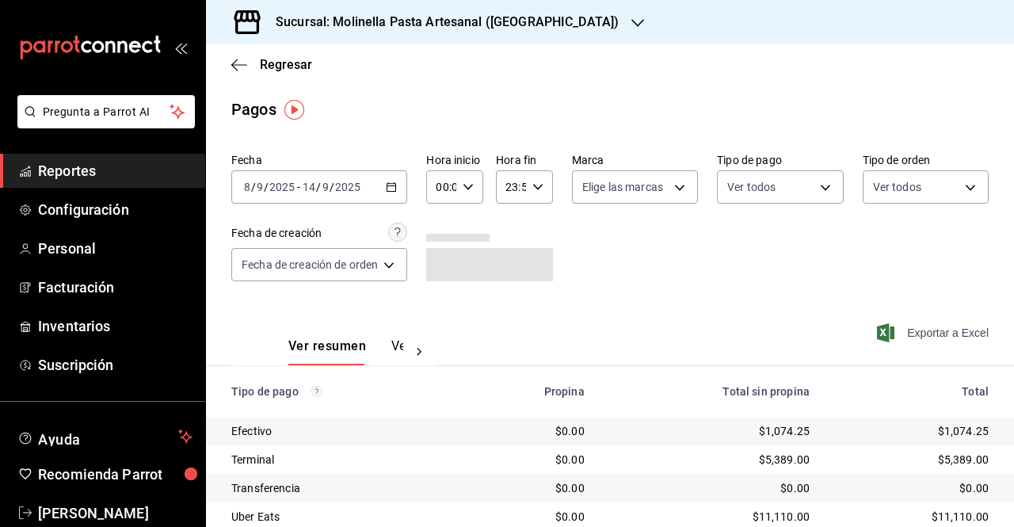
click at [898, 332] on span "Exportar a Excel" at bounding box center [934, 332] width 109 height 19
click at [388, 185] on \(Stroke\) "button" at bounding box center [392, 187] width 10 height 9
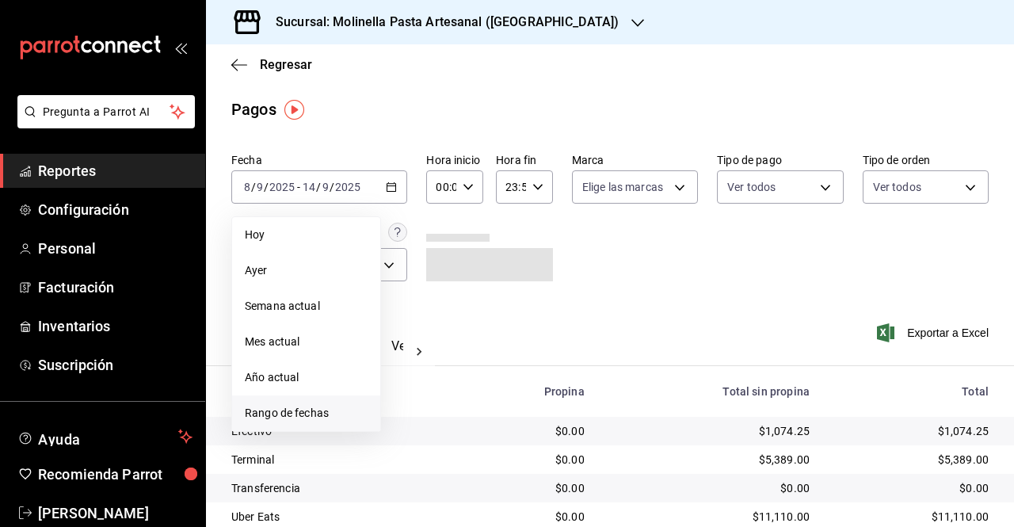
click at [322, 422] on li "Rango de fechas" at bounding box center [306, 413] width 148 height 36
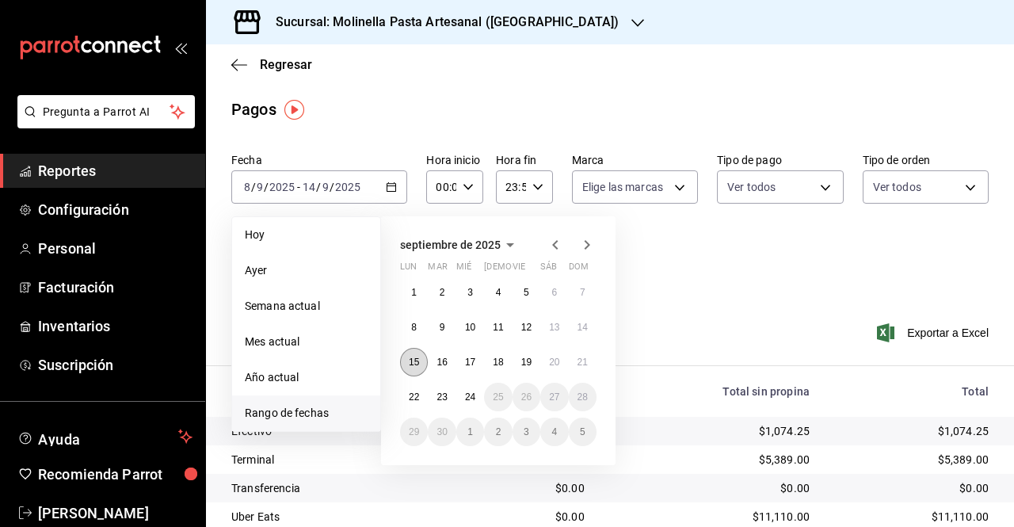
click at [410, 362] on abbr "15" at bounding box center [414, 362] width 10 height 11
click at [591, 362] on button "21" at bounding box center [583, 362] width 28 height 29
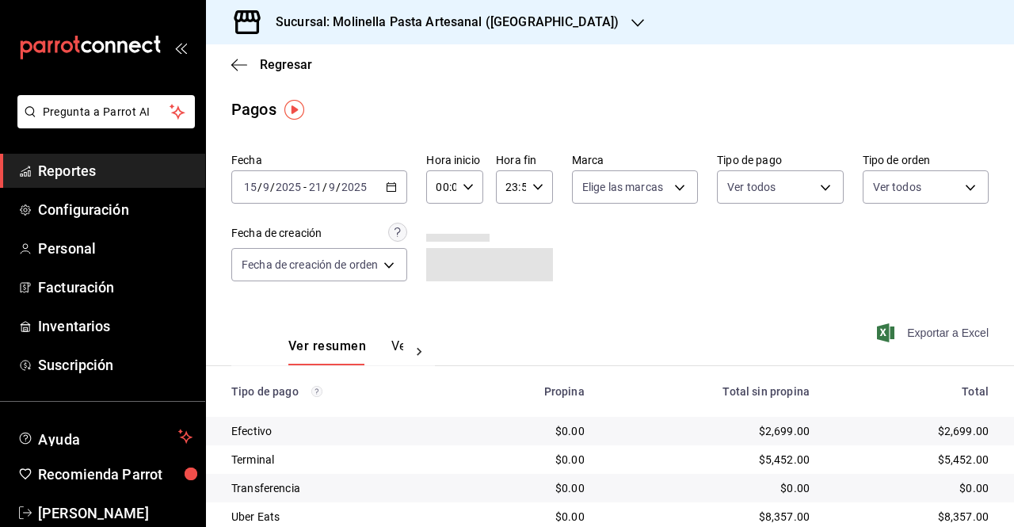
click at [928, 329] on span "Exportar a Excel" at bounding box center [934, 332] width 109 height 19
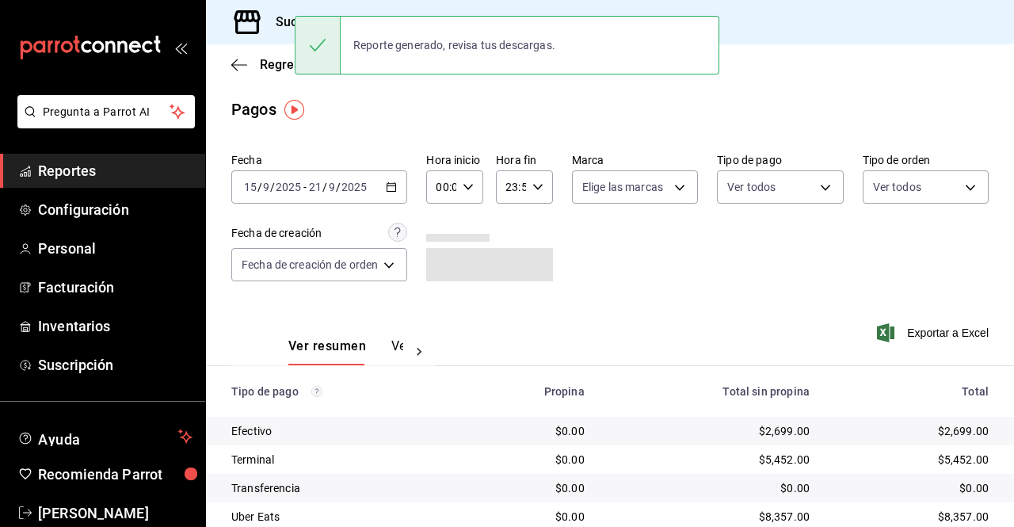
click at [686, 135] on main "Regresar Pagos Fecha [DATE] [DATE] - [DATE] [DATE] Hora inicio 00:00 Hora inici…" at bounding box center [610, 342] width 808 height 597
click at [653, 235] on div "Fecha [DATE] [DATE] - [DATE] [DATE] Hora inicio 00:00 Hora inicio Hora fin 23:5…" at bounding box center [609, 224] width 757 height 154
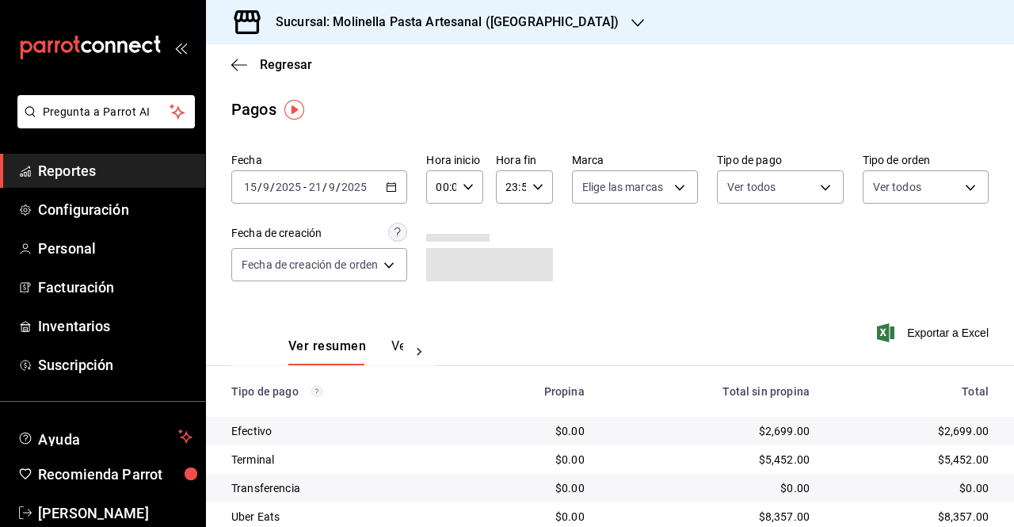
click at [523, 24] on h3 "Sucursal: Molinella Pasta Artesanal ([GEOGRAPHIC_DATA])" at bounding box center [441, 22] width 356 height 19
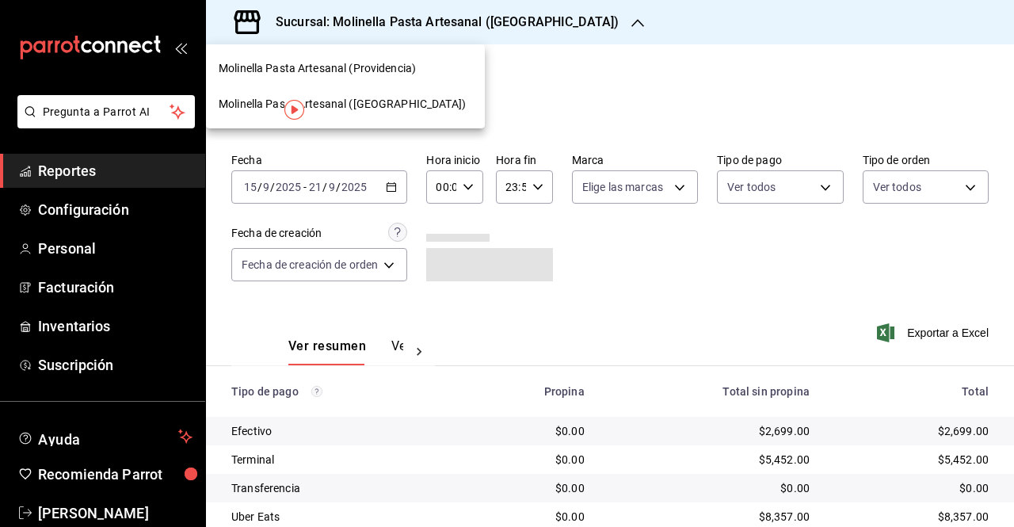
click at [379, 63] on span "Molinella Pasta Artesanal (Providencia)" at bounding box center [317, 68] width 197 height 17
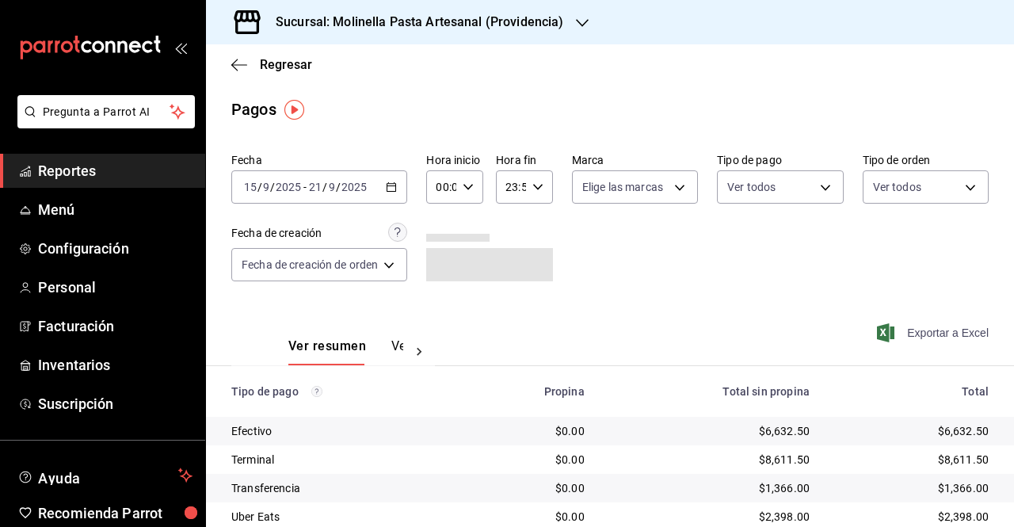
click at [932, 338] on span "Exportar a Excel" at bounding box center [934, 332] width 109 height 19
click at [374, 183] on div "[DATE] [DATE] - [DATE] [DATE]" at bounding box center [319, 186] width 176 height 33
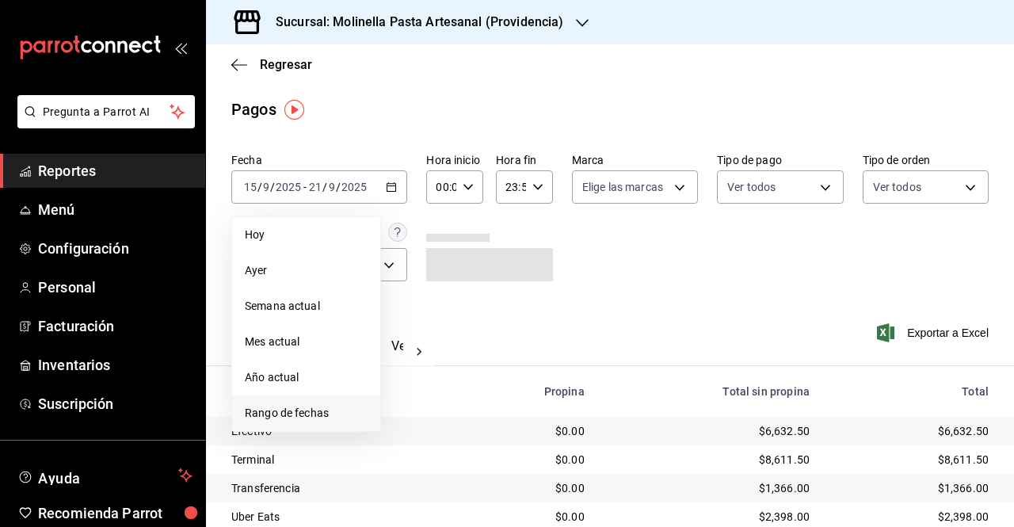
click at [311, 413] on span "Rango de fechas" at bounding box center [306, 413] width 123 height 17
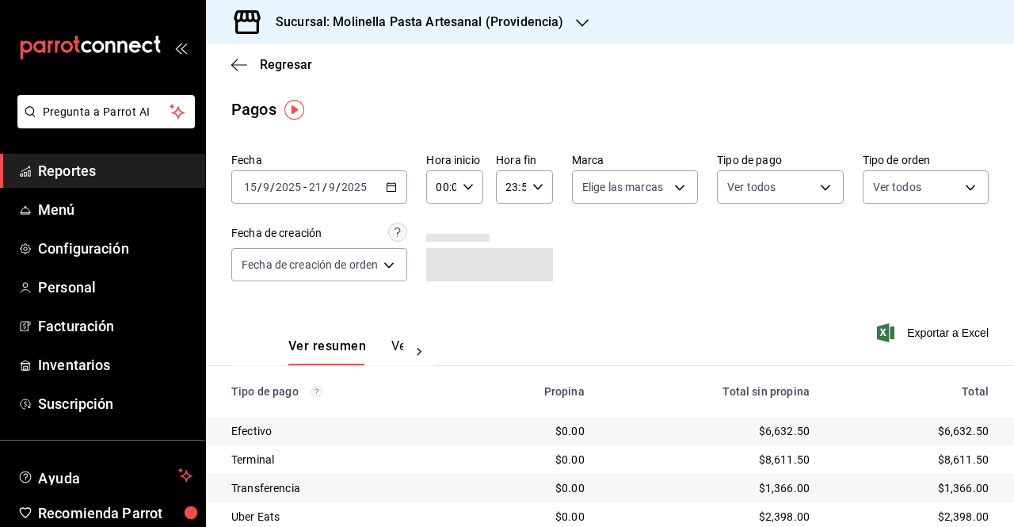
click at [392, 184] on \(Stroke\) "button" at bounding box center [392, 187] width 10 height 9
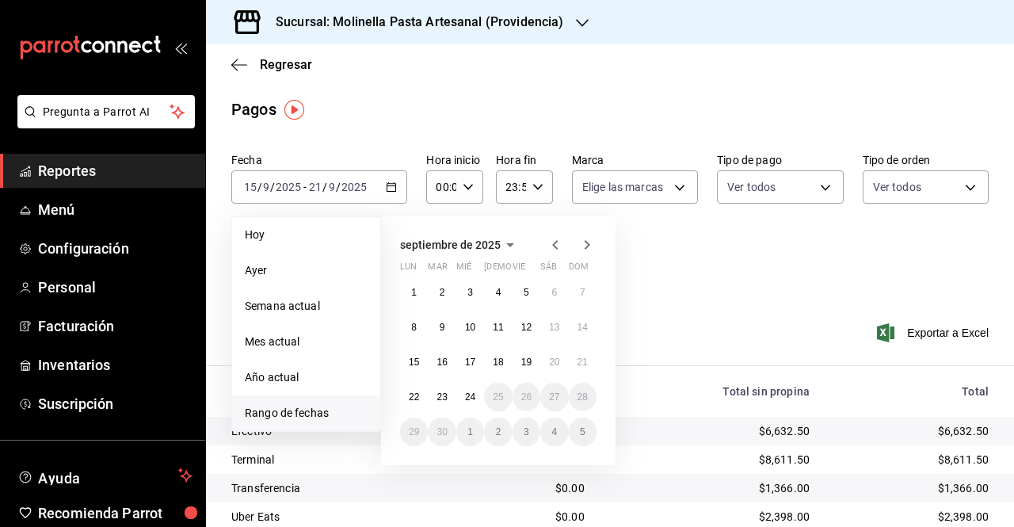
click at [323, 415] on span "Rango de fechas" at bounding box center [306, 413] width 123 height 17
click at [410, 395] on abbr "22" at bounding box center [414, 396] width 10 height 11
click at [469, 394] on abbr "24" at bounding box center [470, 396] width 10 height 11
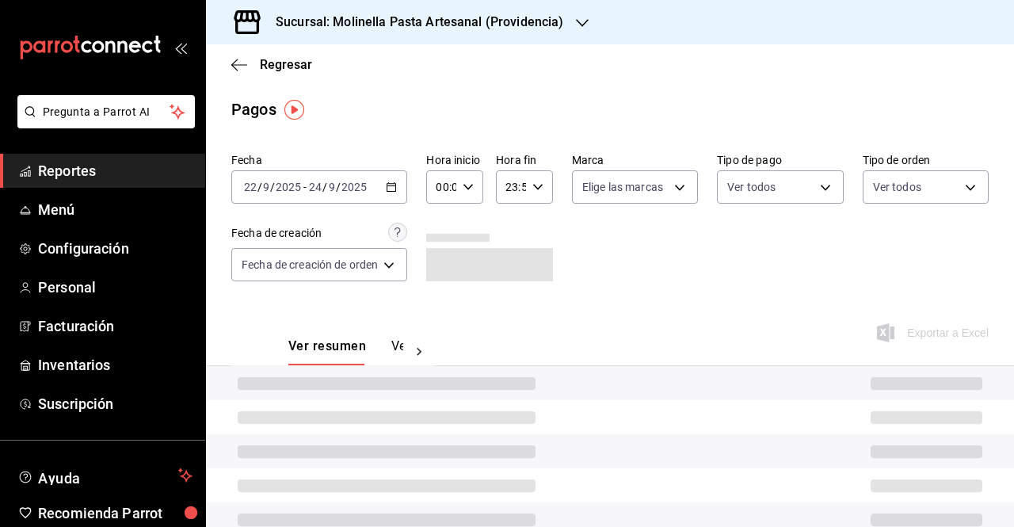
click at [746, 288] on div "Fecha [DATE] [DATE] - [DATE] [DATE] Hora inicio 00:00 Hora inicio Hora fin 23:5…" at bounding box center [609, 224] width 757 height 154
click at [324, 345] on button "Ver resumen" at bounding box center [327, 351] width 78 height 27
click at [391, 345] on button "Ver pagos" at bounding box center [420, 351] width 59 height 27
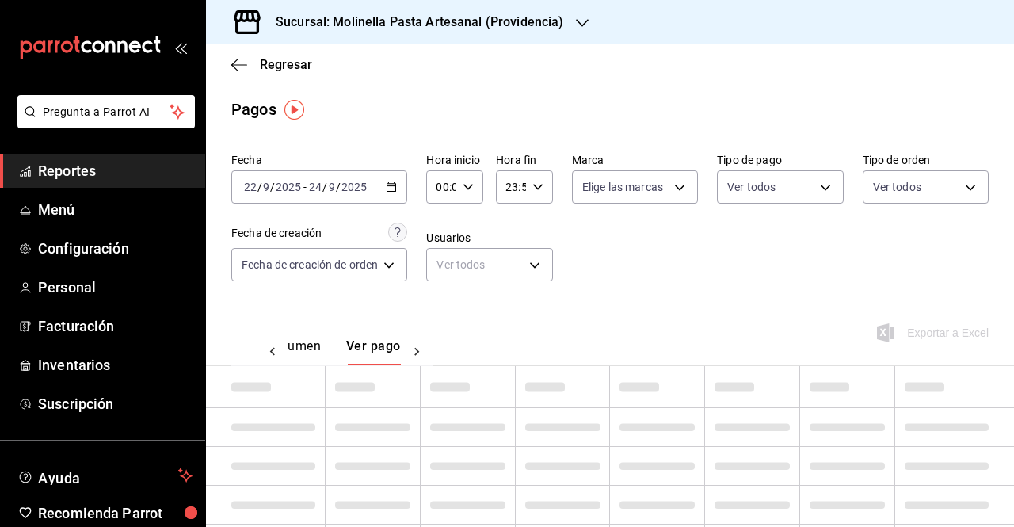
scroll to position [0, 47]
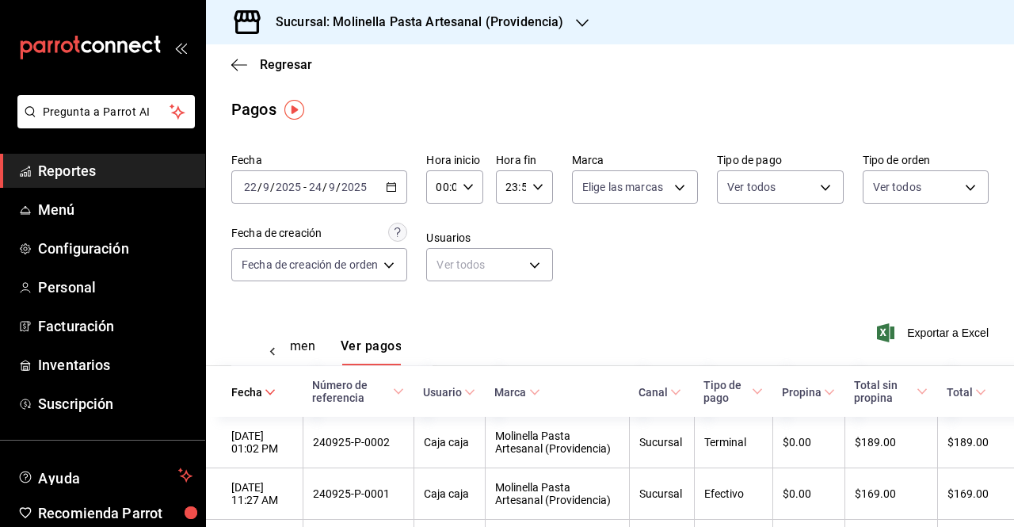
click at [6, 9] on div "mailbox folders" at bounding box center [102, 47] width 205 height 95
